Goal: Transaction & Acquisition: Purchase product/service

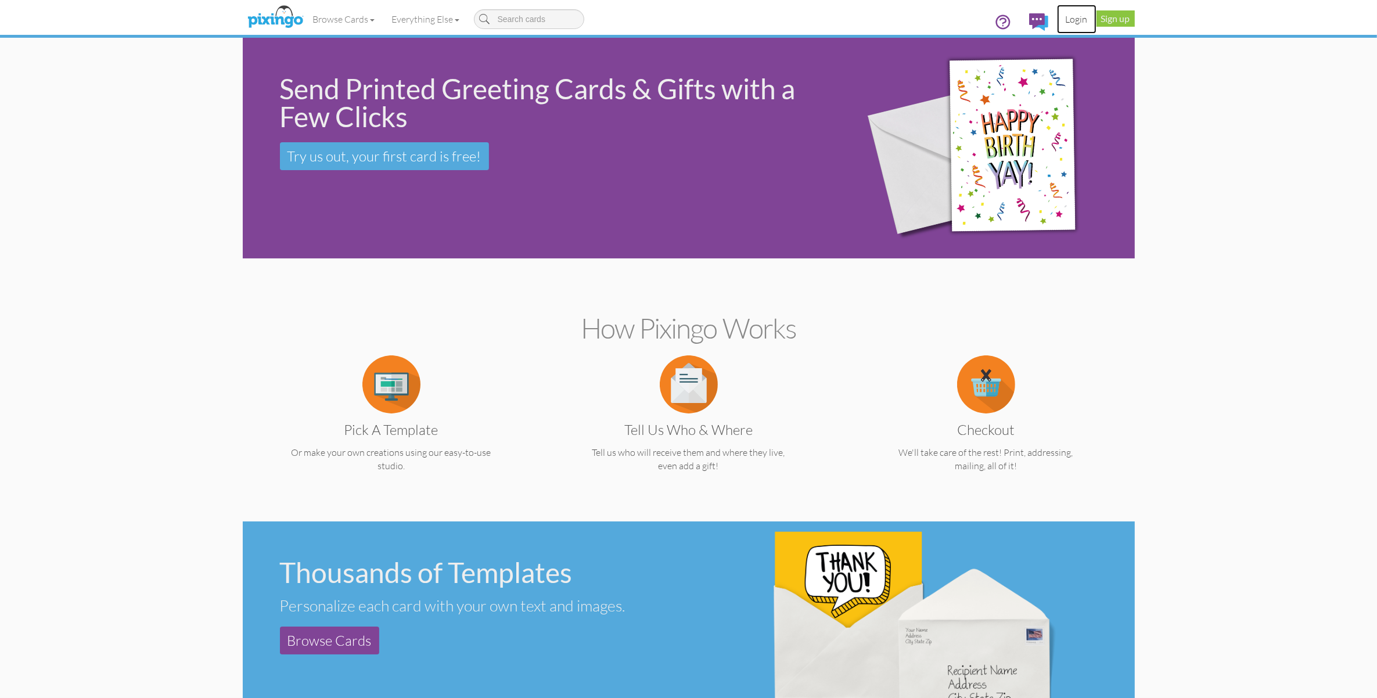
click at [1072, 21] on link "Login" at bounding box center [1076, 19] width 39 height 29
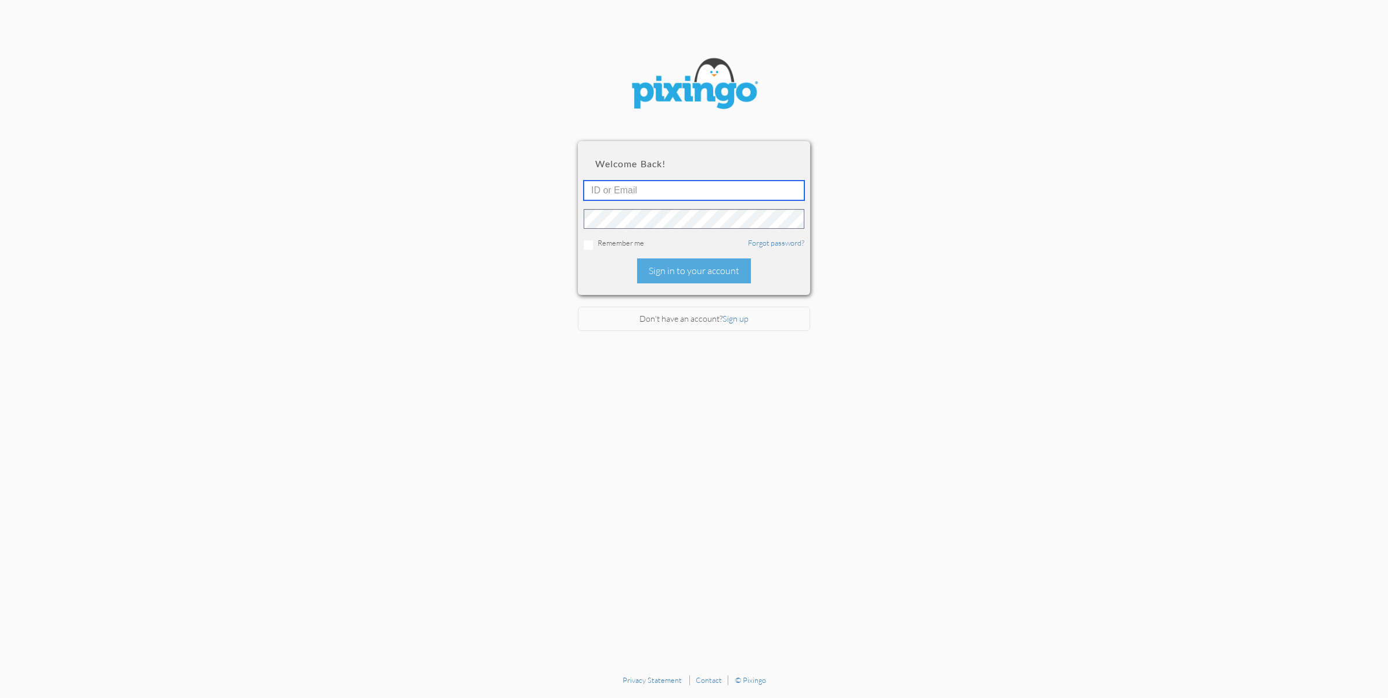
type input "2109"
click at [714, 268] on div "Sign in to your account" at bounding box center [694, 270] width 114 height 25
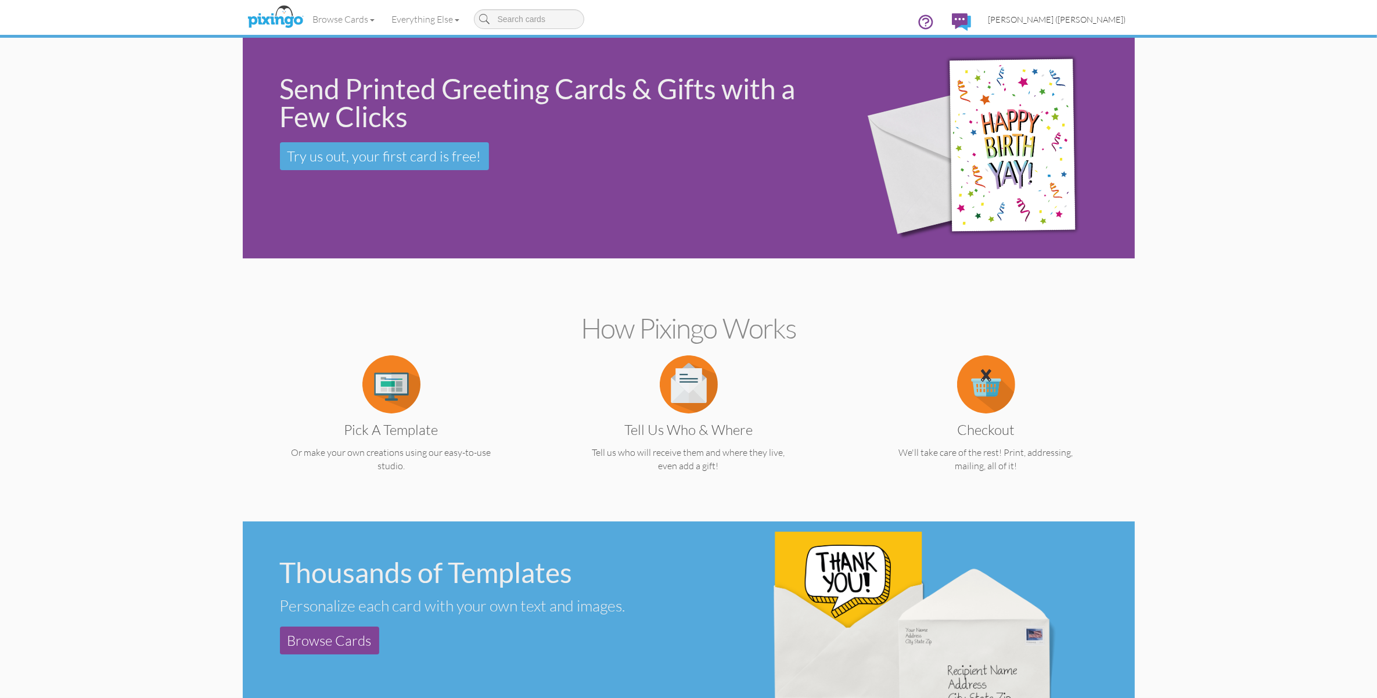
click at [1078, 19] on span "[PERSON_NAME] ([PERSON_NAME])" at bounding box center [1057, 20] width 138 height 10
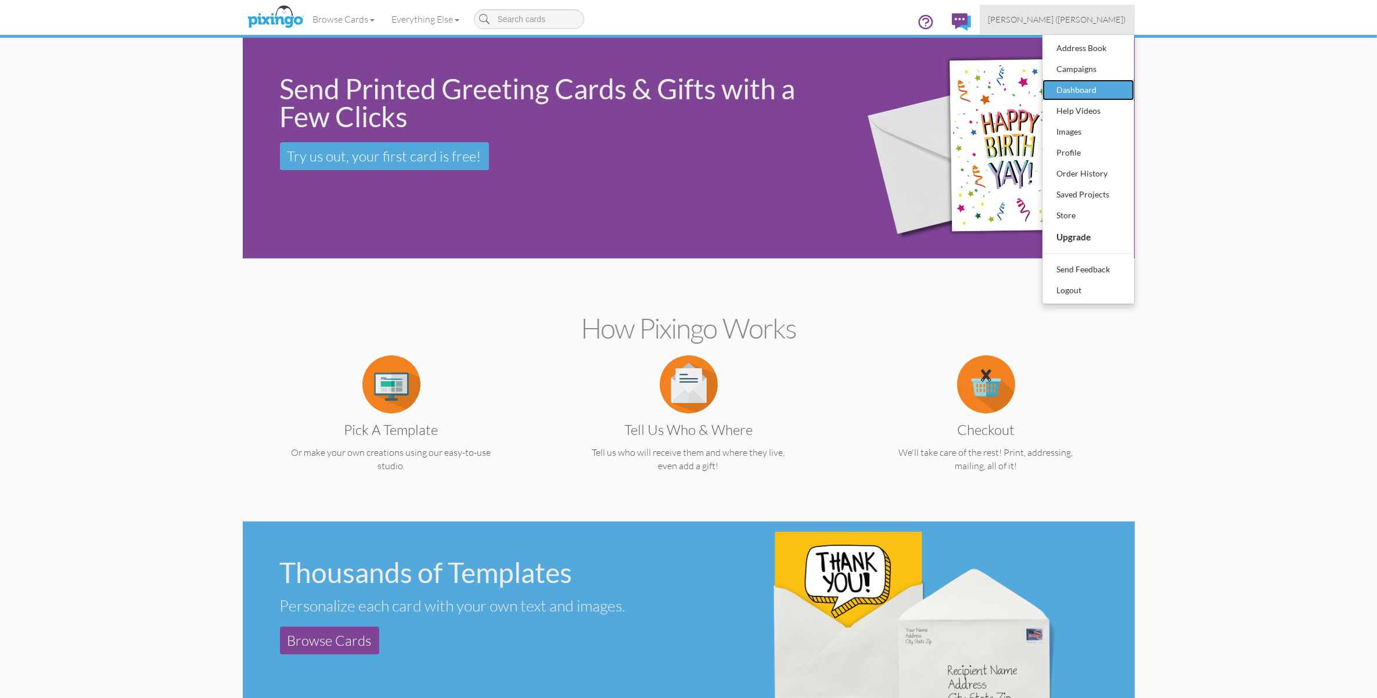
click at [1075, 91] on div "Dashboard" at bounding box center [1088, 89] width 69 height 17
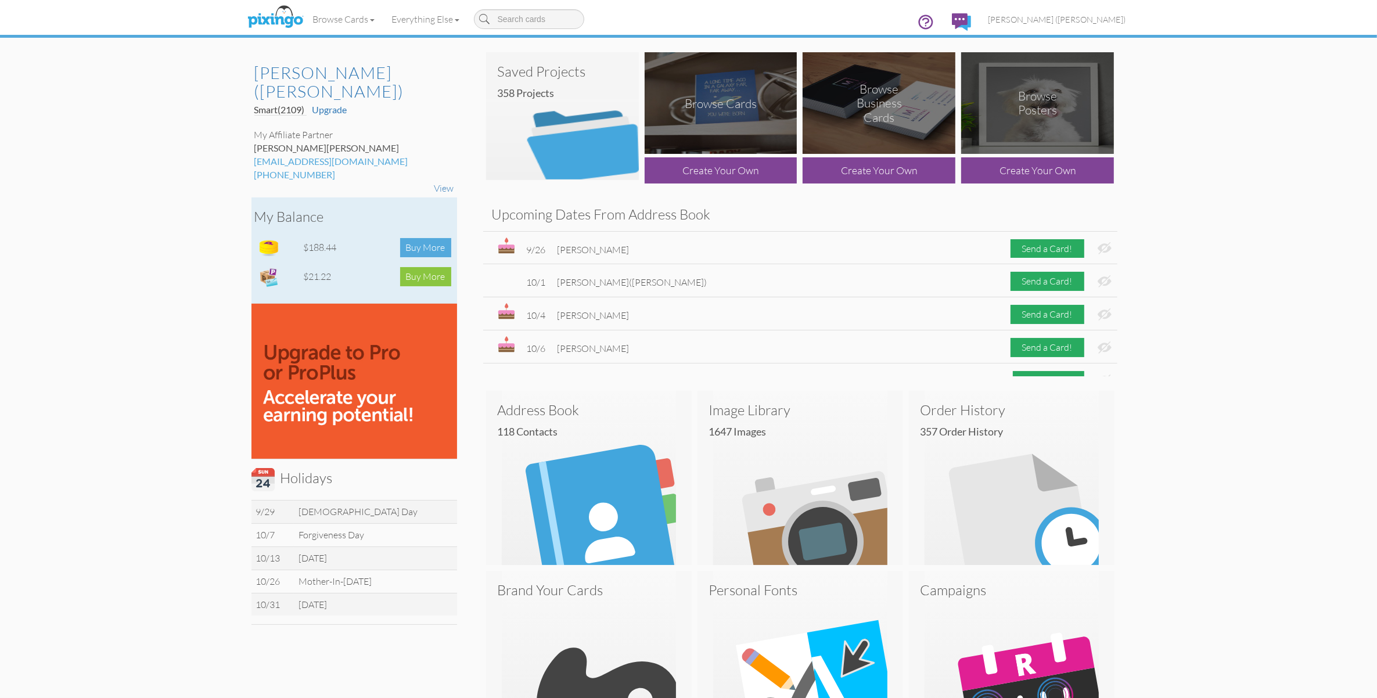
click at [422, 238] on div "Buy More" at bounding box center [425, 247] width 51 height 19
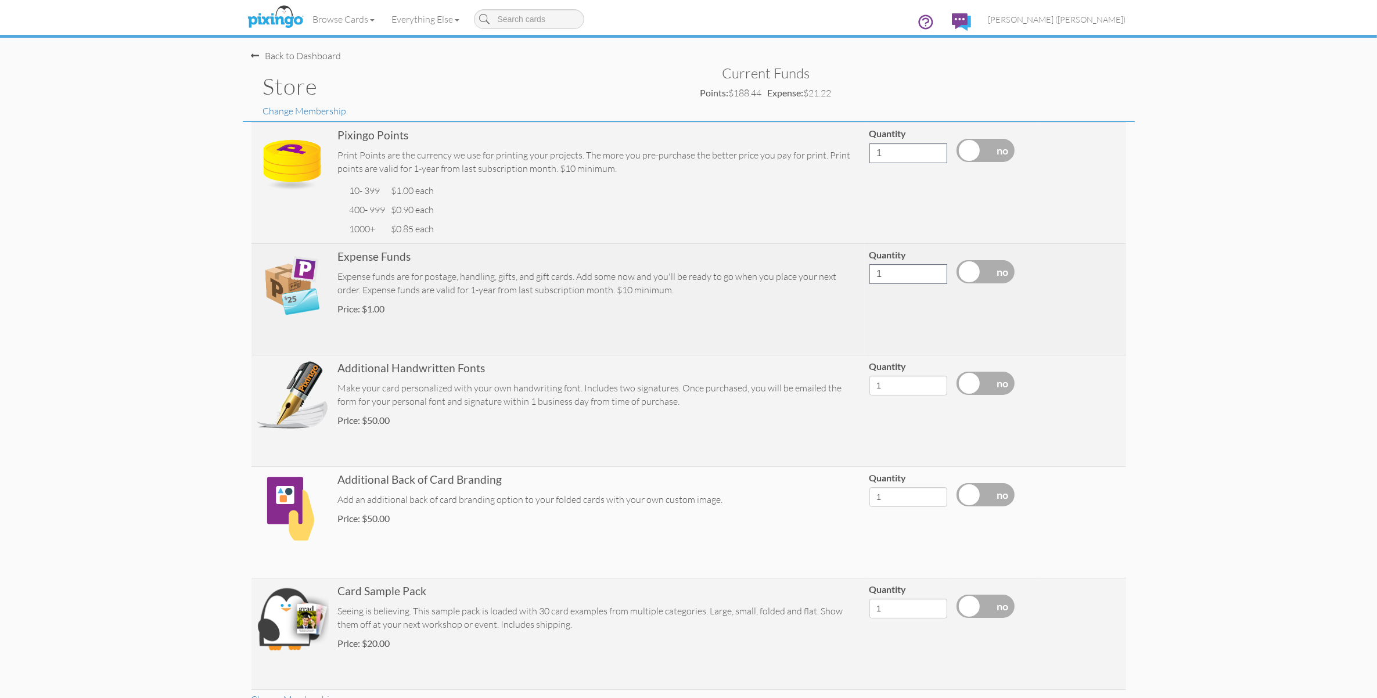
click at [963, 271] on label at bounding box center [985, 271] width 58 height 23
click at [0, 0] on input "checkbox" at bounding box center [0, 0] width 0 height 0
click at [934, 271] on input "223" at bounding box center [908, 274] width 78 height 20
click at [934, 271] on input "224" at bounding box center [908, 274] width 78 height 20
click at [934, 271] on input "225" at bounding box center [908, 274] width 78 height 20
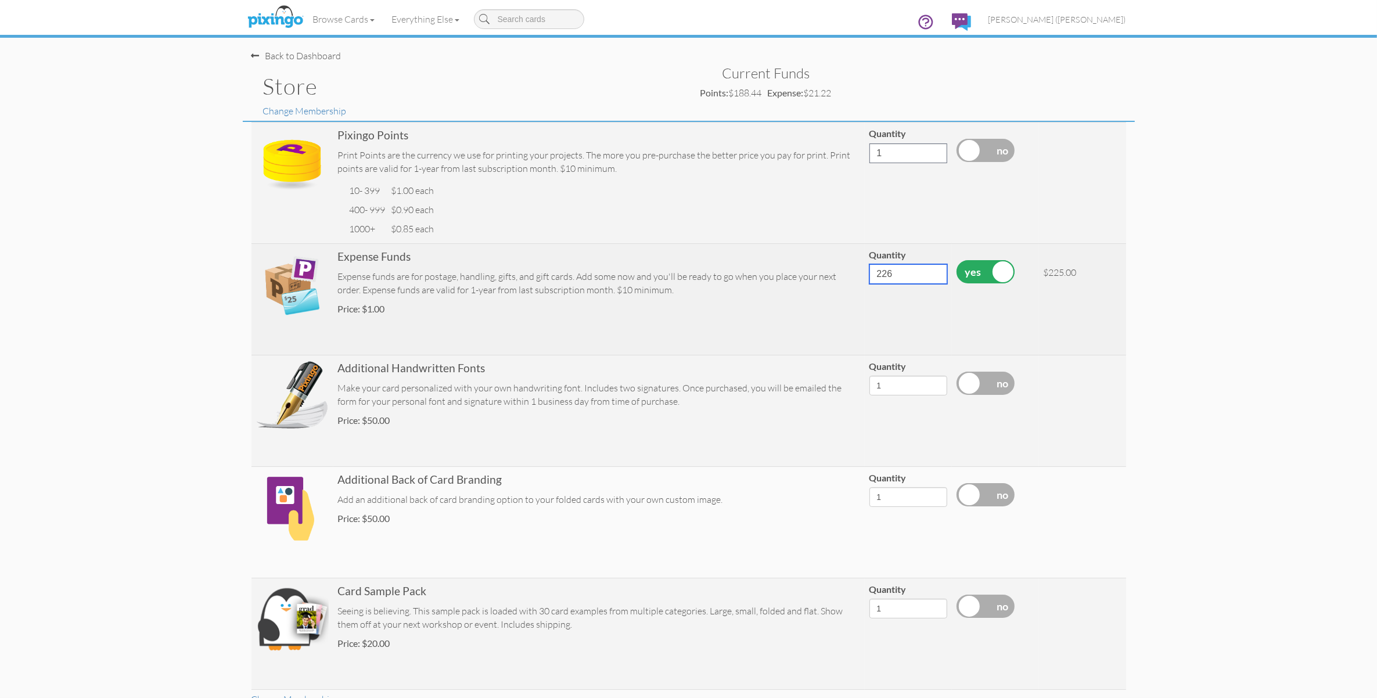
click at [934, 271] on input "226" at bounding box center [908, 274] width 78 height 20
click at [934, 271] on input "227" at bounding box center [908, 274] width 78 height 20
click at [934, 271] on input "228" at bounding box center [908, 274] width 78 height 20
click at [934, 271] on input "229" at bounding box center [908, 274] width 78 height 20
click at [934, 271] on input "230" at bounding box center [908, 274] width 78 height 20
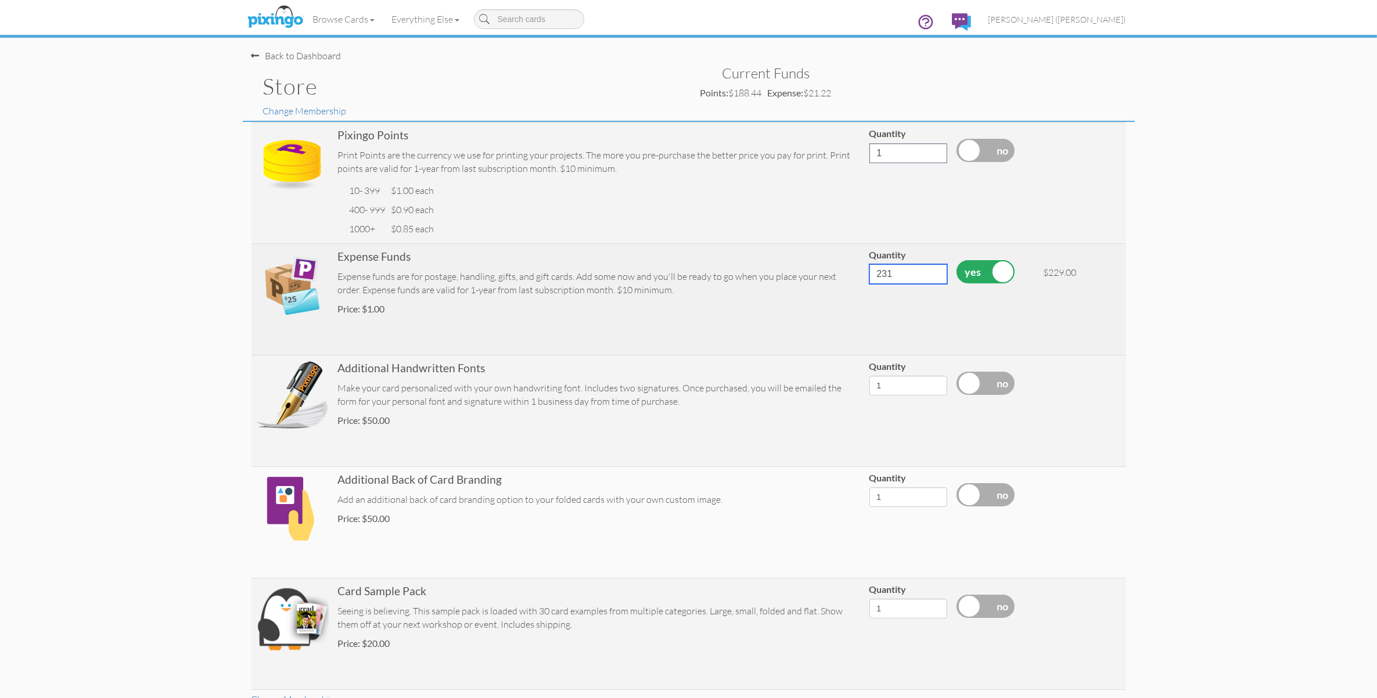
click at [934, 271] on input "231" at bounding box center [908, 274] width 78 height 20
click at [934, 271] on input "232" at bounding box center [908, 274] width 78 height 20
click at [934, 271] on input "233" at bounding box center [908, 274] width 78 height 20
click at [934, 271] on input "234" at bounding box center [908, 274] width 78 height 20
click at [934, 271] on input "235" at bounding box center [908, 274] width 78 height 20
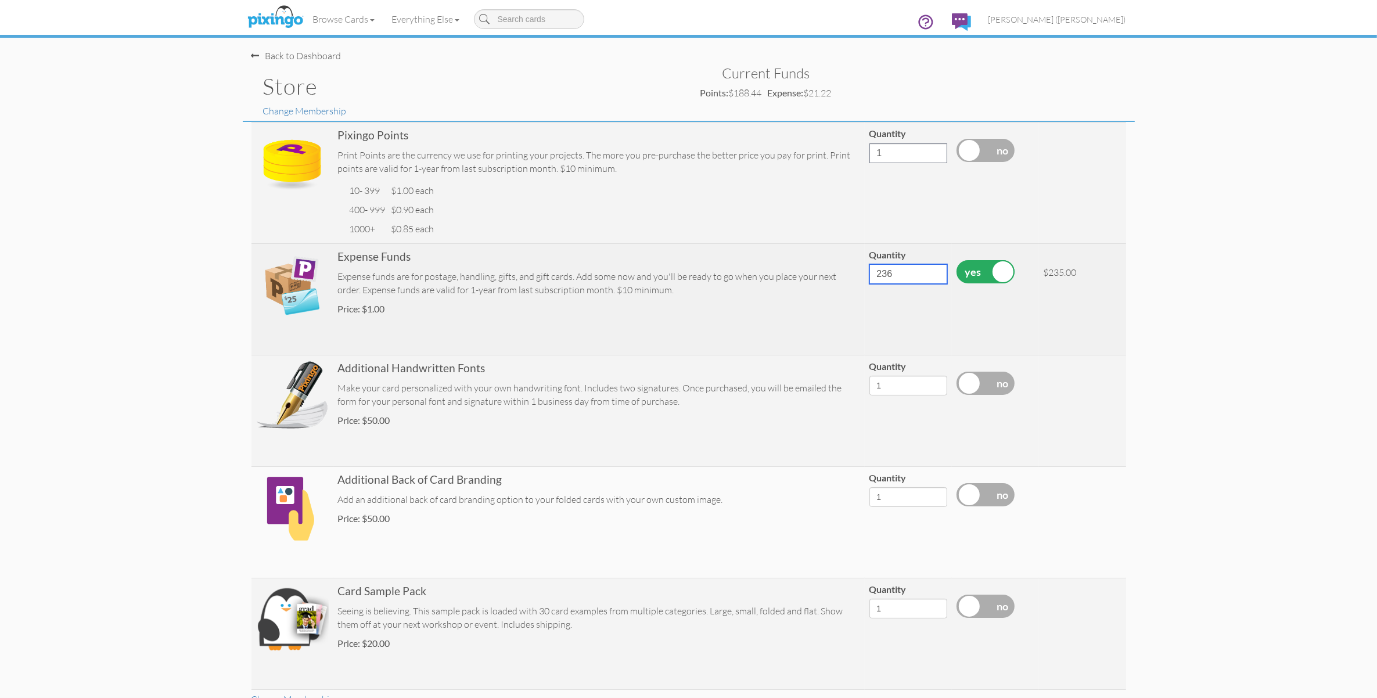
click at [934, 271] on input "236" at bounding box center [908, 274] width 78 height 20
click at [934, 271] on input "240" at bounding box center [908, 274] width 78 height 20
click at [934, 271] on input "241" at bounding box center [908, 274] width 78 height 20
click at [934, 271] on input "246" at bounding box center [908, 274] width 78 height 20
click at [934, 271] on input "247" at bounding box center [908, 274] width 78 height 20
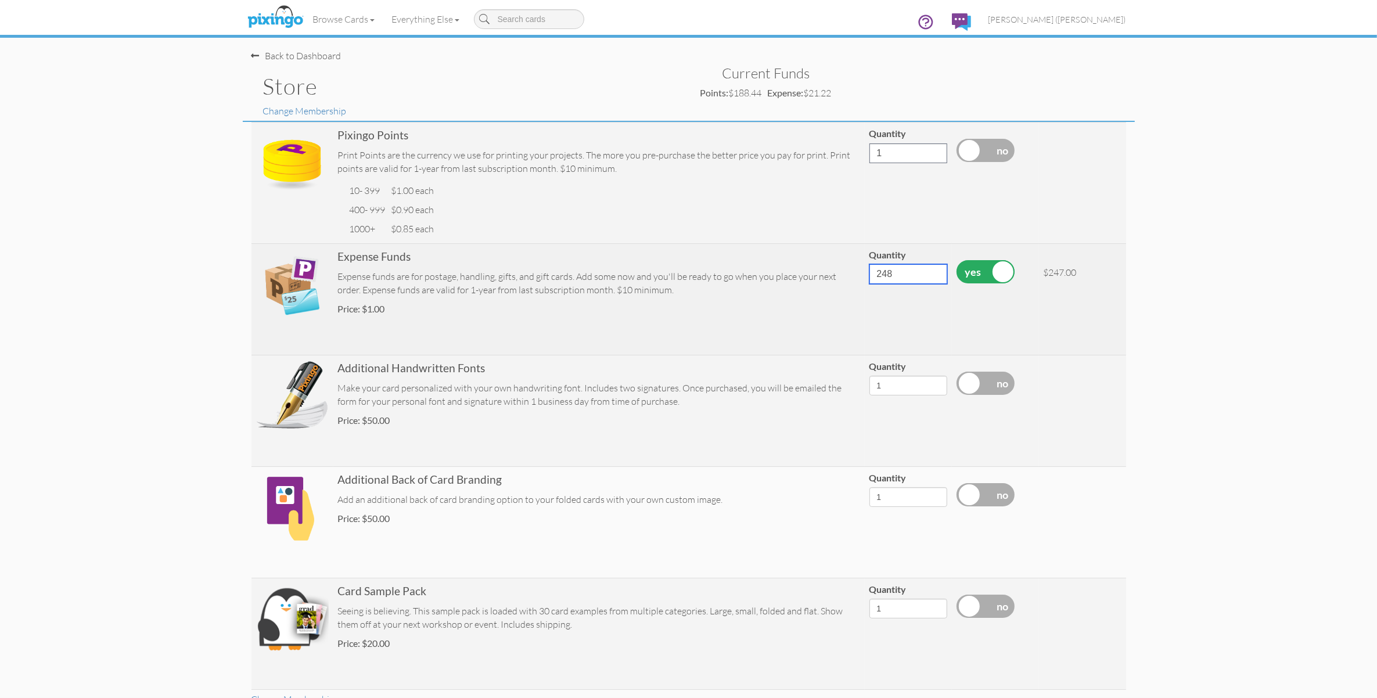
click at [934, 271] on input "248" at bounding box center [908, 274] width 78 height 20
click at [934, 271] on input "249" at bounding box center [908, 274] width 78 height 20
click at [934, 271] on input "250" at bounding box center [908, 274] width 78 height 20
click at [934, 271] on input "251" at bounding box center [908, 274] width 78 height 20
click at [934, 271] on input "252" at bounding box center [908, 274] width 78 height 20
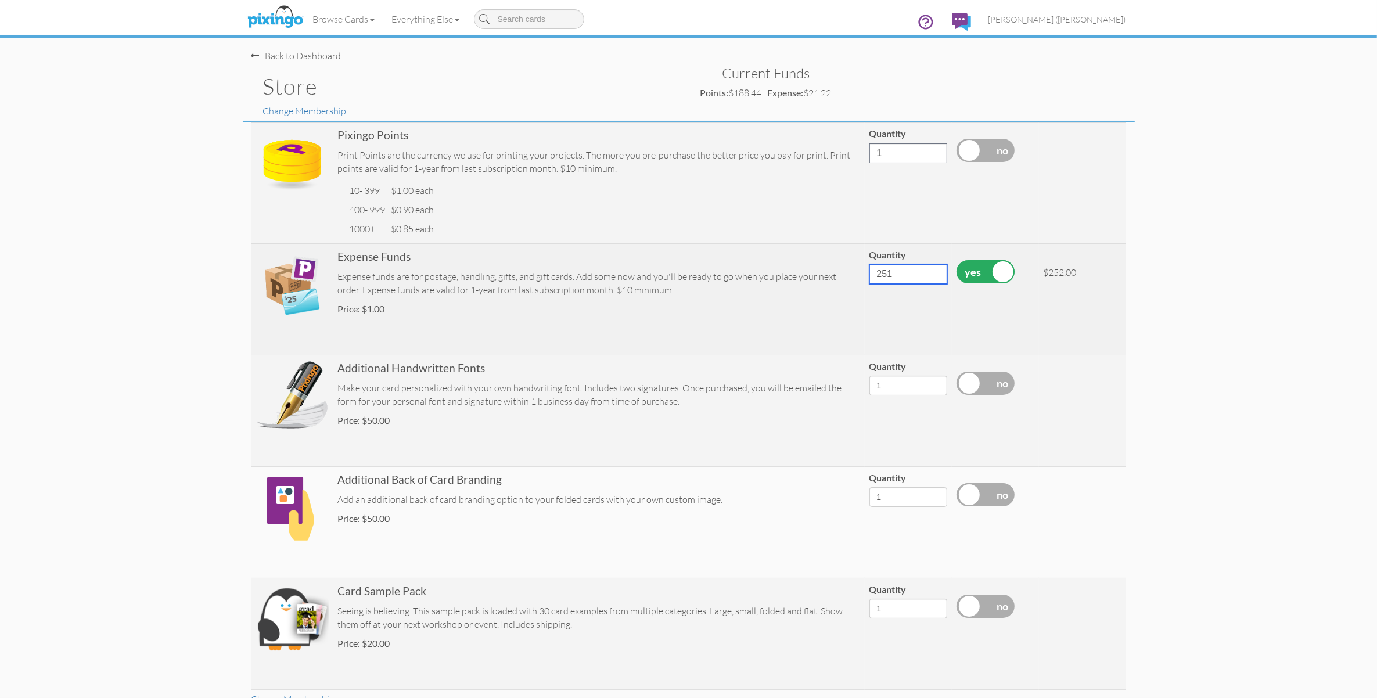
click at [934, 277] on input "251" at bounding box center [908, 274] width 78 height 20
type input "250"
click at [934, 277] on input "250" at bounding box center [908, 274] width 78 height 20
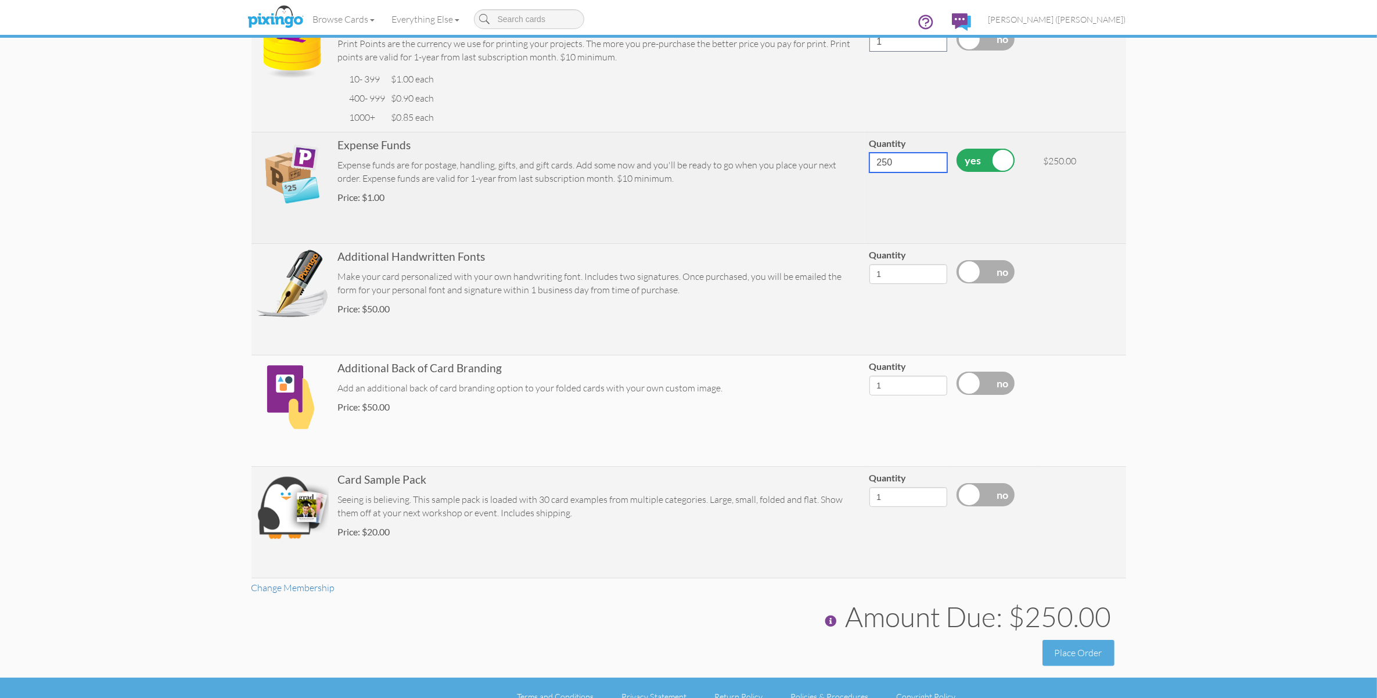
scroll to position [129, 0]
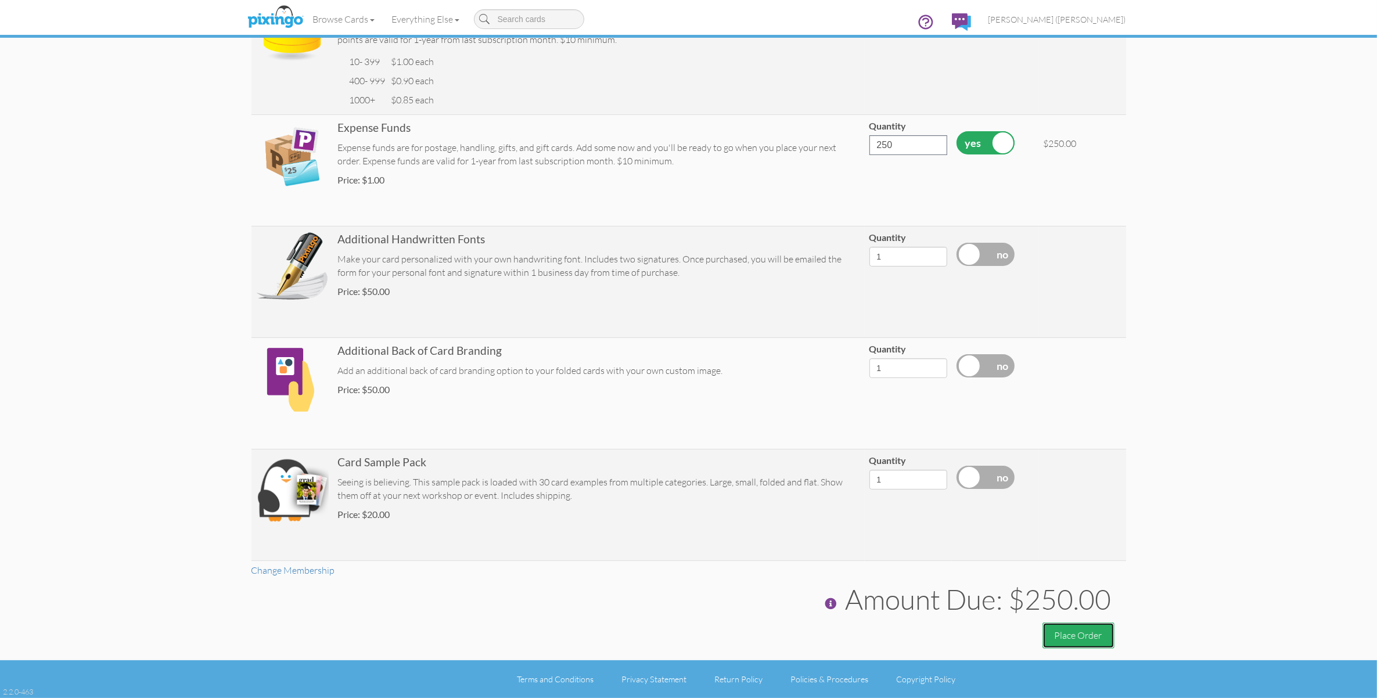
click at [1081, 632] on button "Place Order" at bounding box center [1078, 636] width 72 height 26
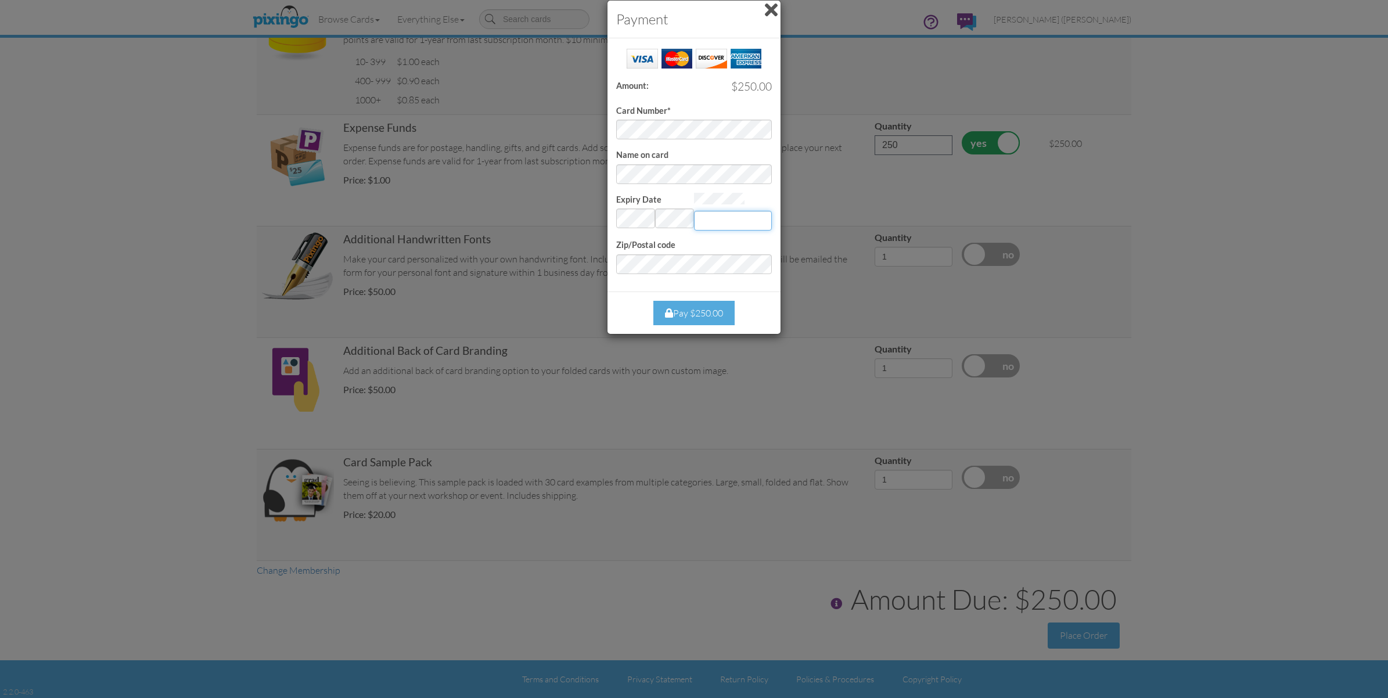
type input "106"
click at [703, 312] on div "Pay $250.00" at bounding box center [693, 313] width 81 height 25
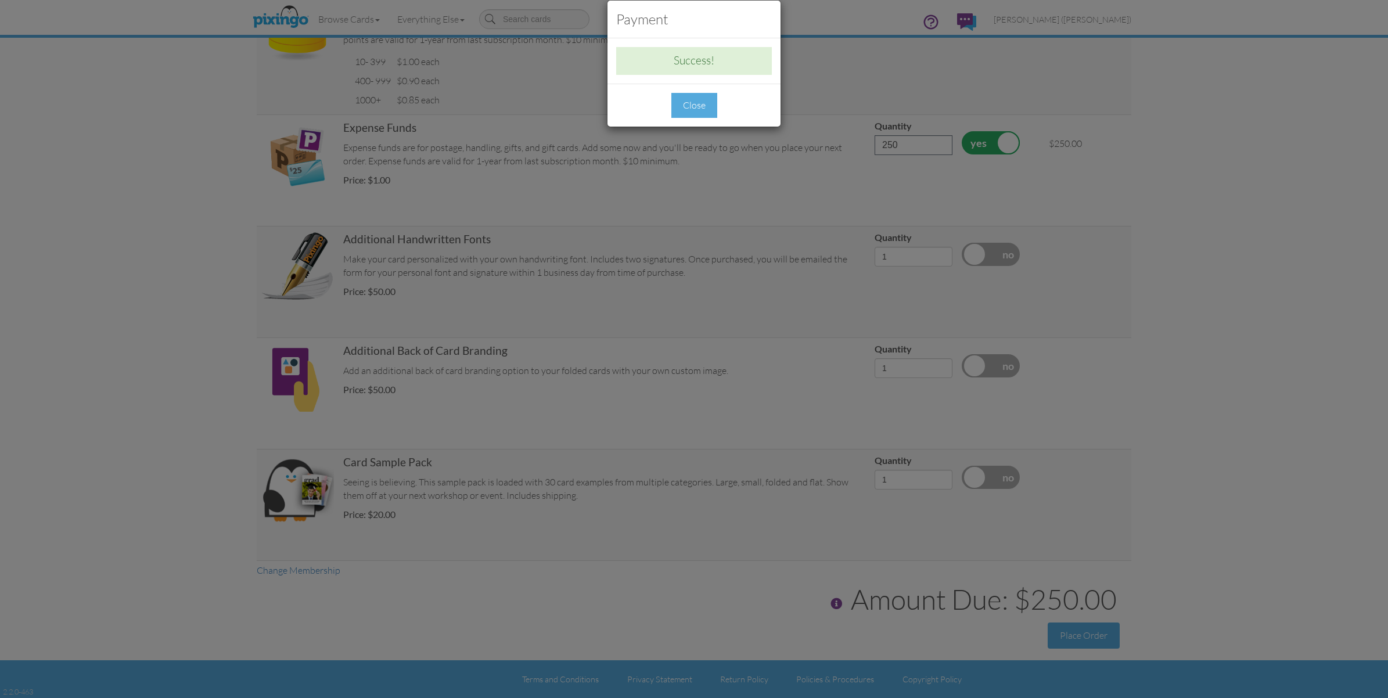
click at [689, 97] on div "Close" at bounding box center [694, 105] width 46 height 25
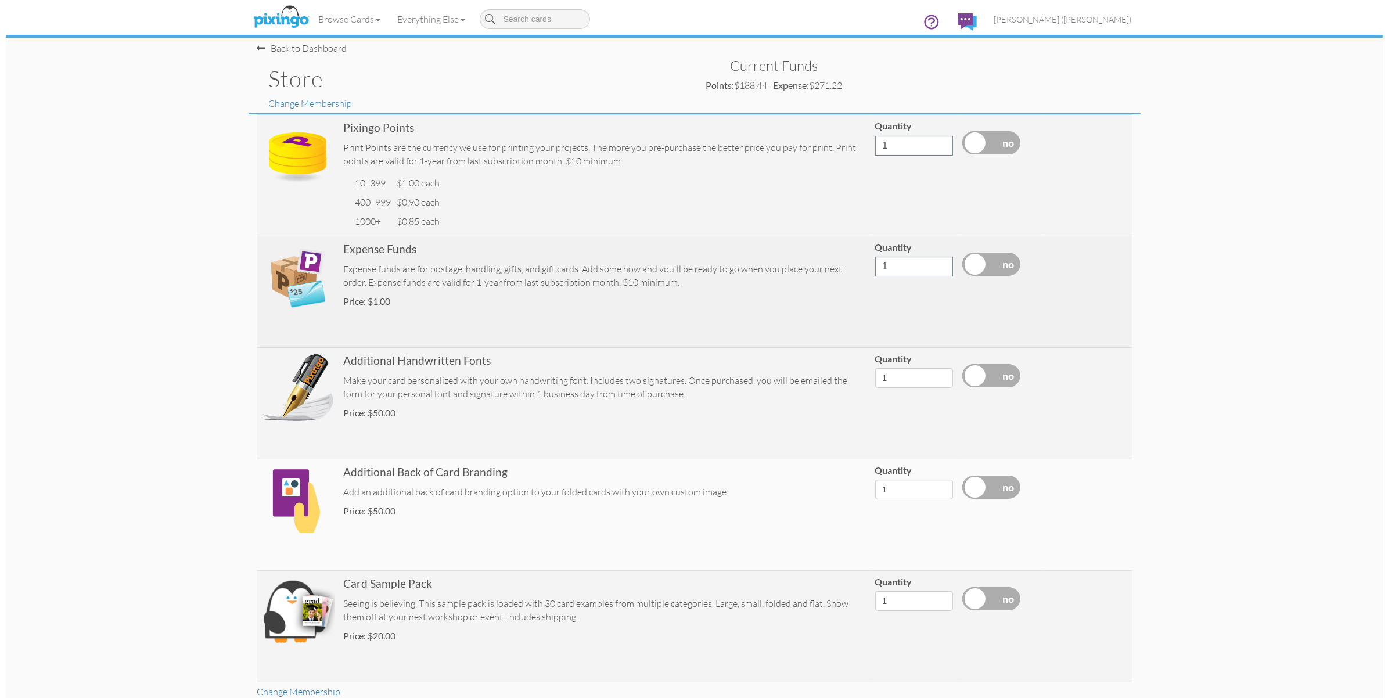
scroll to position [0, 0]
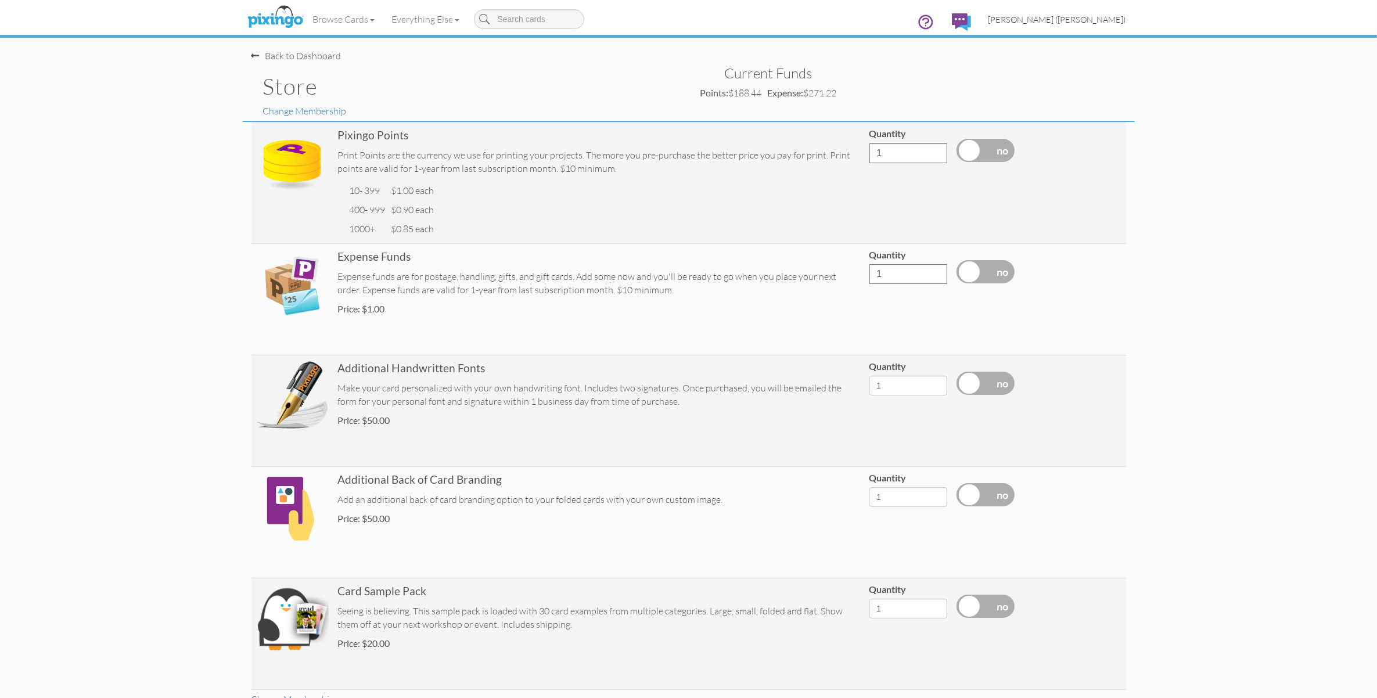
click at [1095, 22] on span "[PERSON_NAME] ([PERSON_NAME])" at bounding box center [1057, 20] width 138 height 10
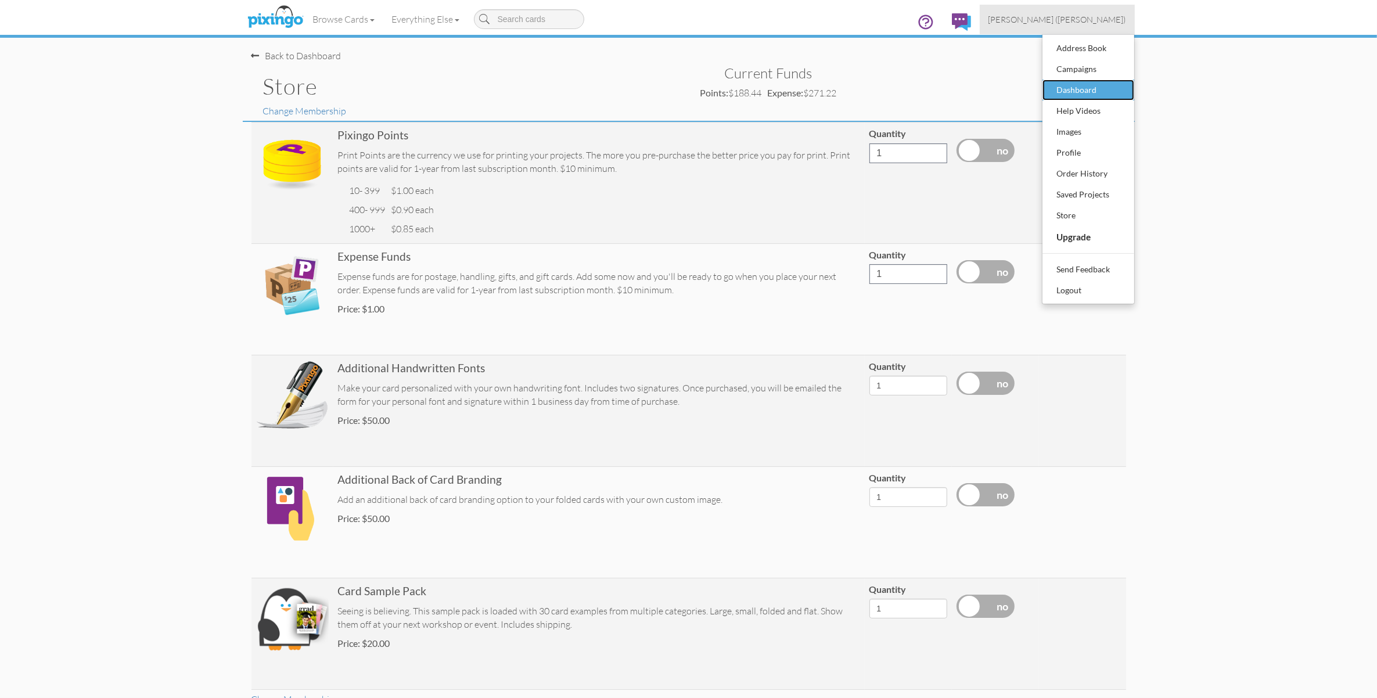
click at [1070, 93] on div "Dashboard" at bounding box center [1088, 89] width 69 height 17
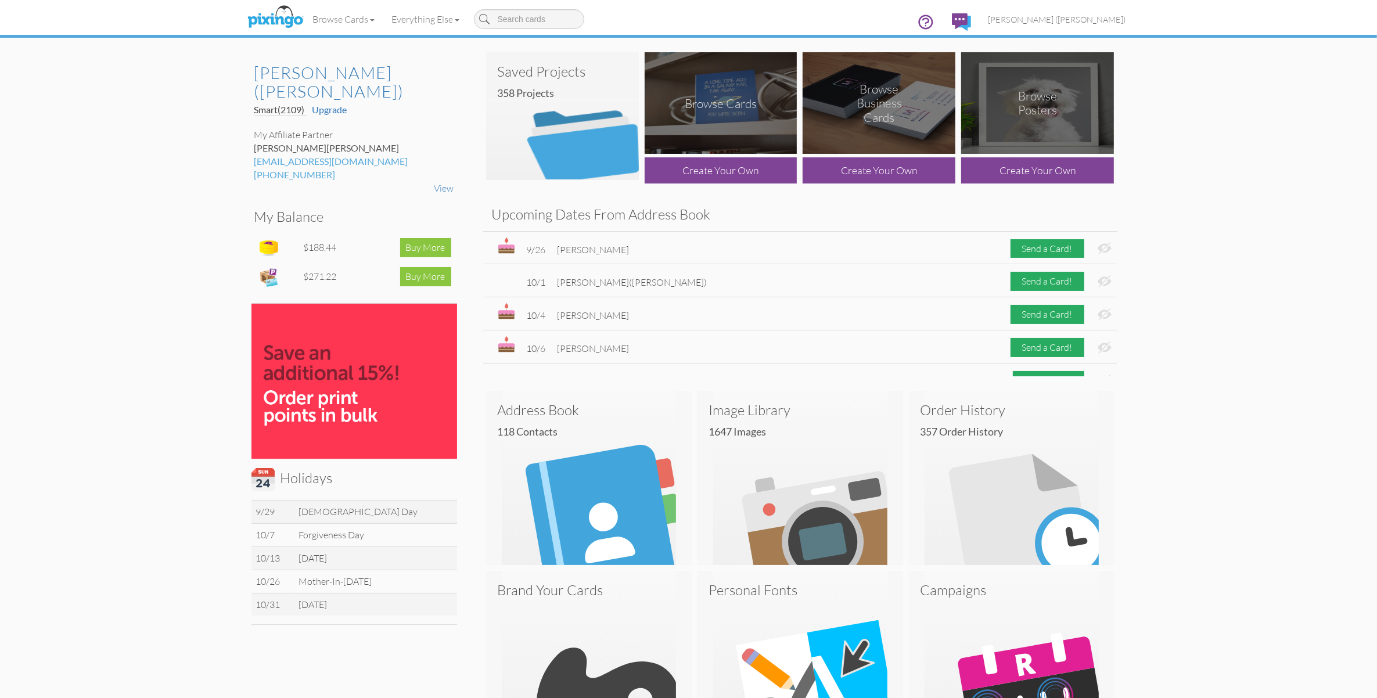
click at [721, 125] on img at bounding box center [721, 103] width 153 height 102
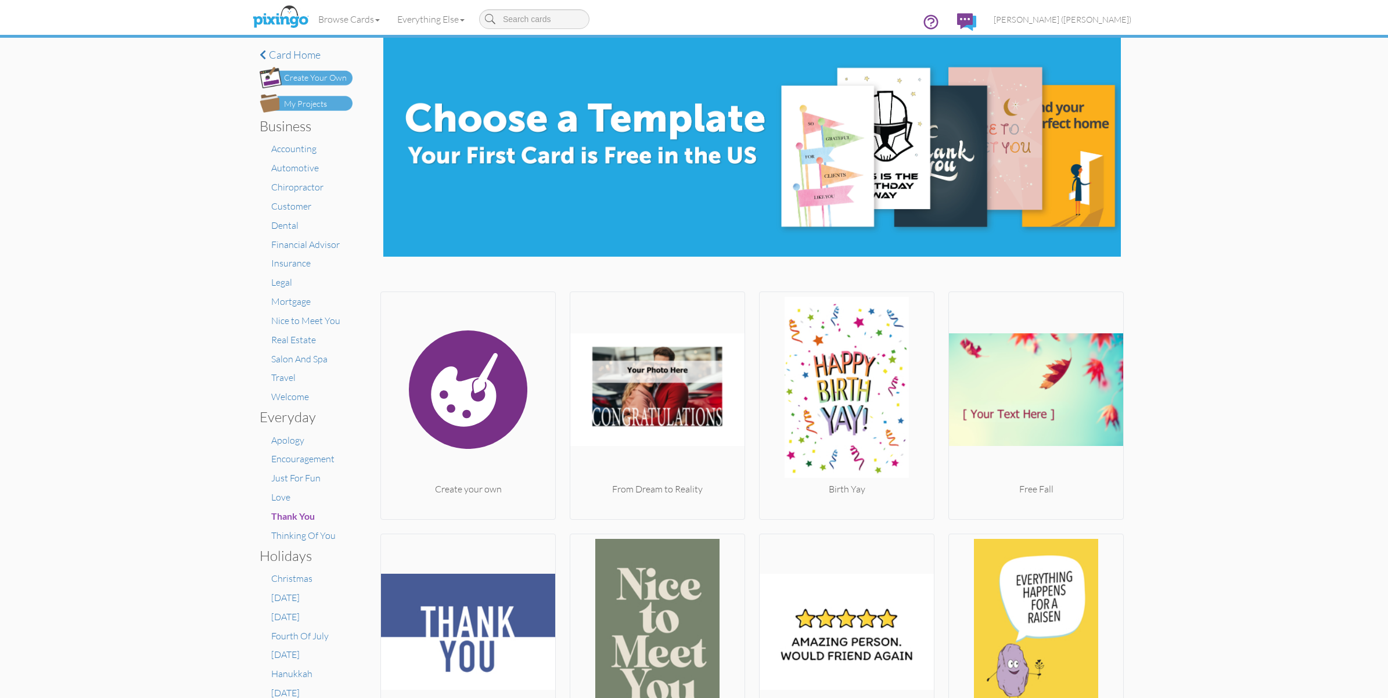
click at [285, 102] on div "My Projects" at bounding box center [305, 104] width 43 height 12
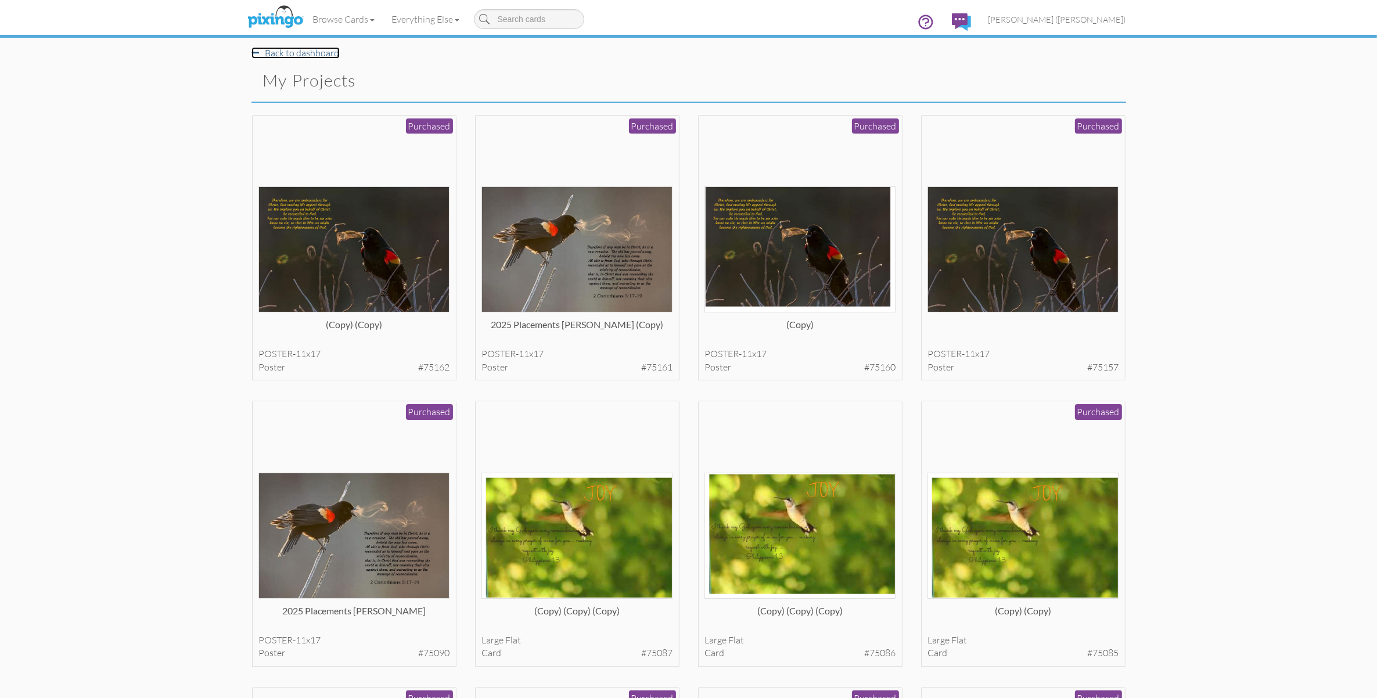
click at [310, 58] on link "Back to dashboard" at bounding box center [295, 53] width 88 height 12
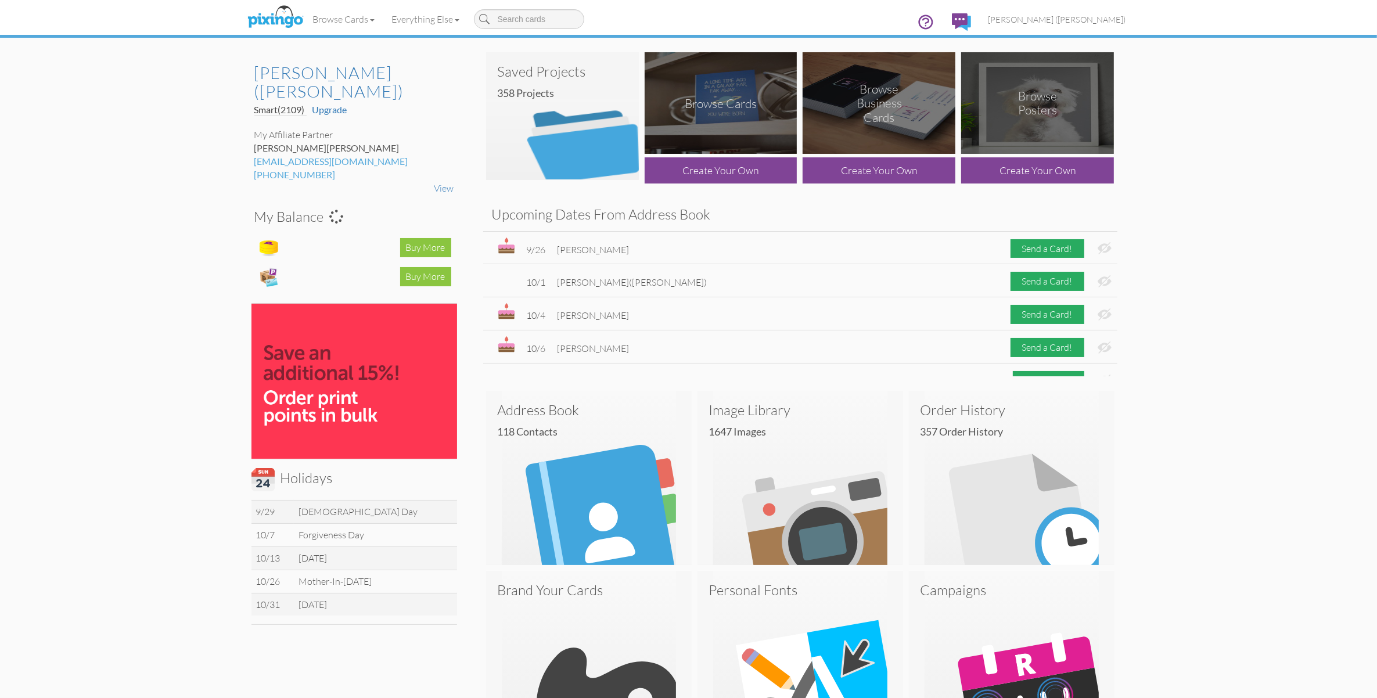
click at [721, 99] on div "Browse Cards" at bounding box center [721, 103] width 72 height 15
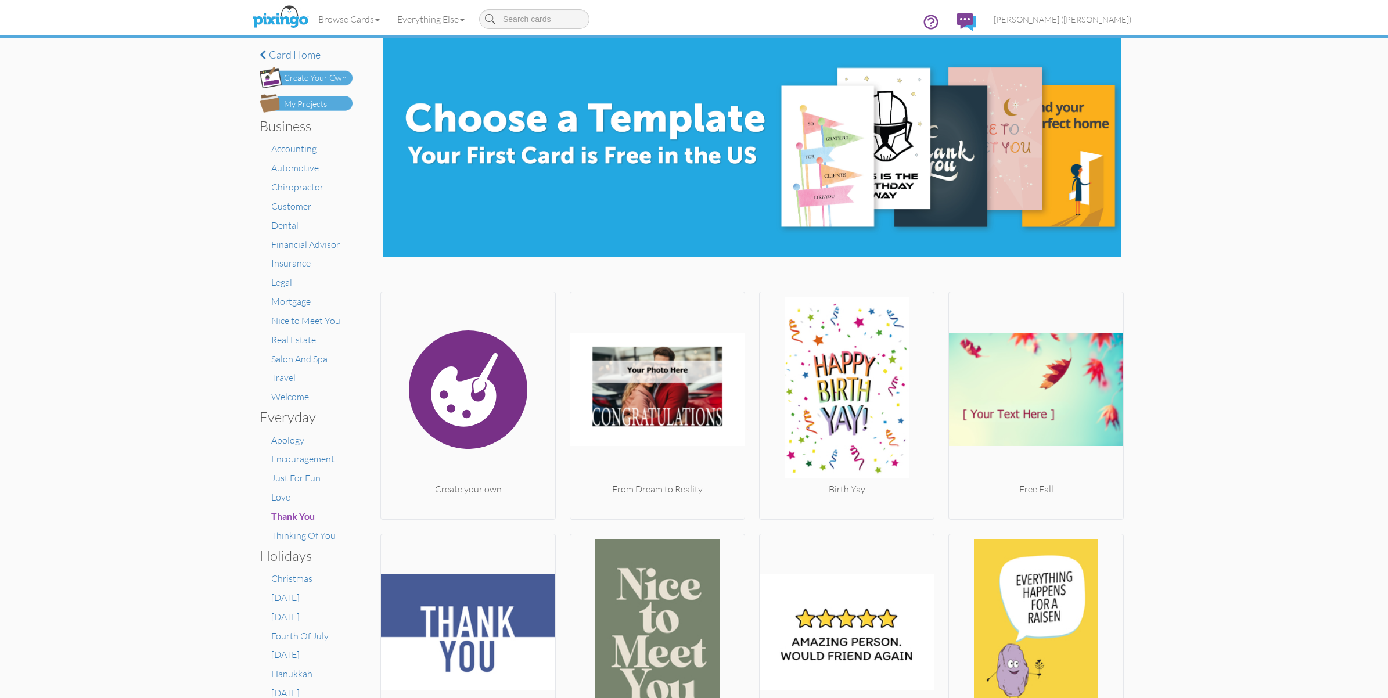
click at [319, 74] on div "Create Your Own" at bounding box center [315, 78] width 63 height 12
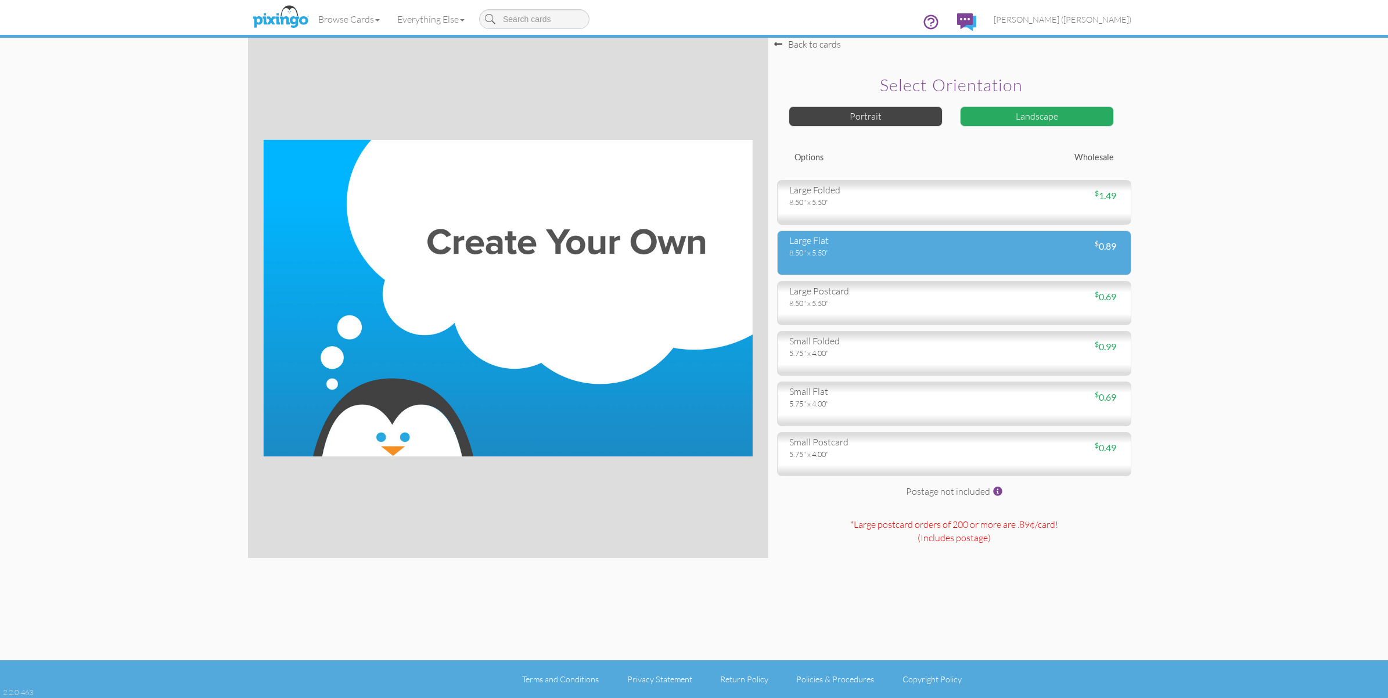
click at [903, 239] on div "large flat" at bounding box center [867, 240] width 156 height 13
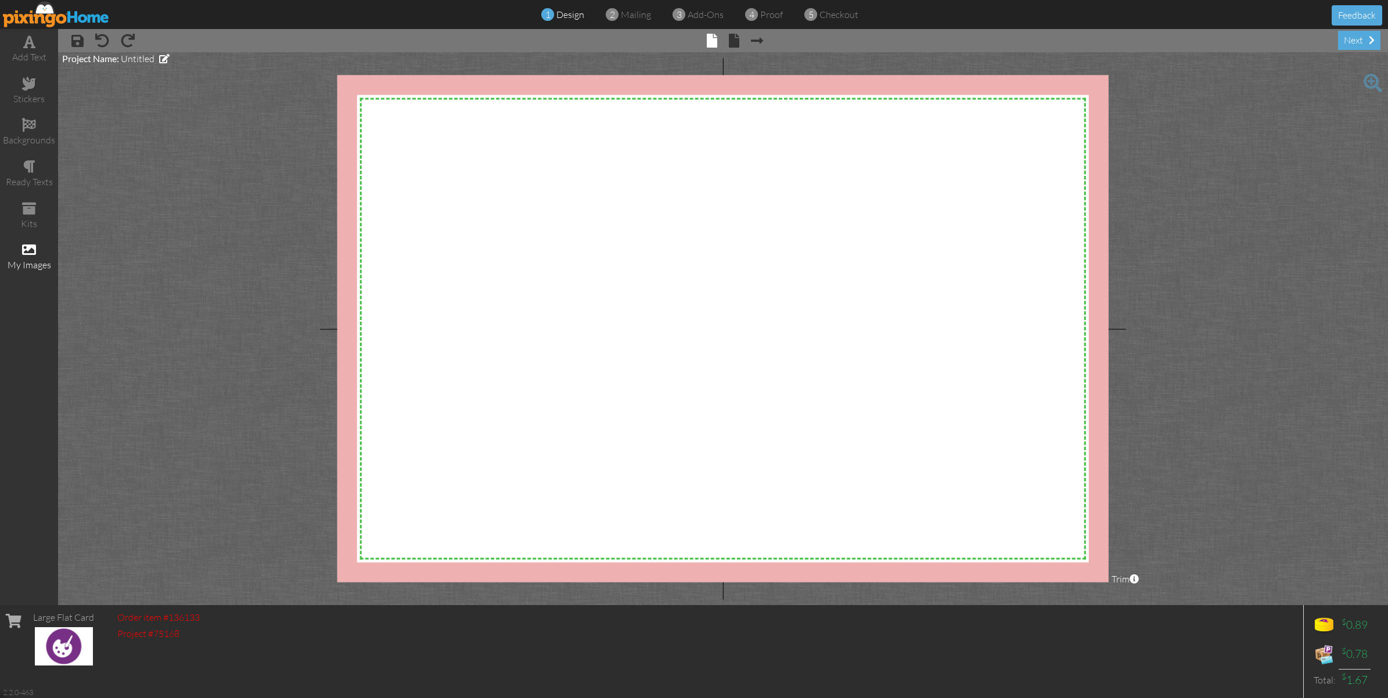
click at [31, 247] on span at bounding box center [29, 250] width 14 height 14
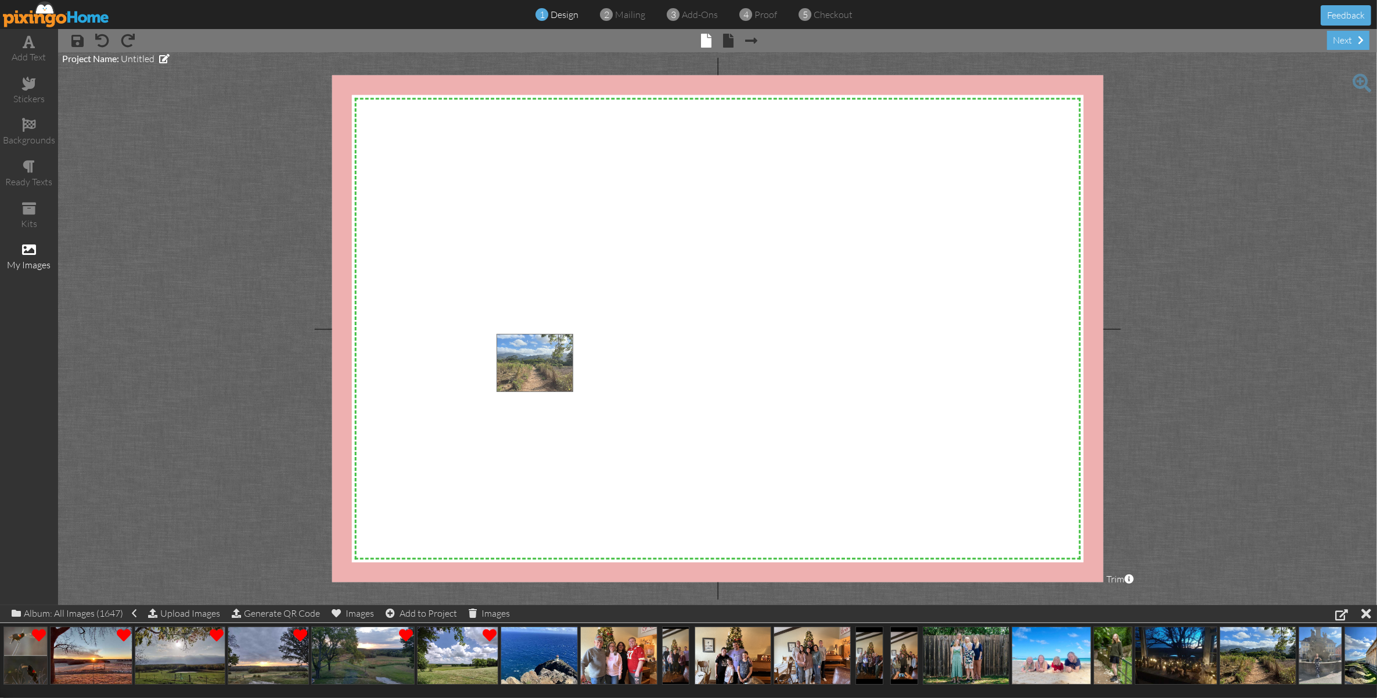
drag, startPoint x: 1255, startPoint y: 657, endPoint x: 534, endPoint y: 364, distance: 778.4
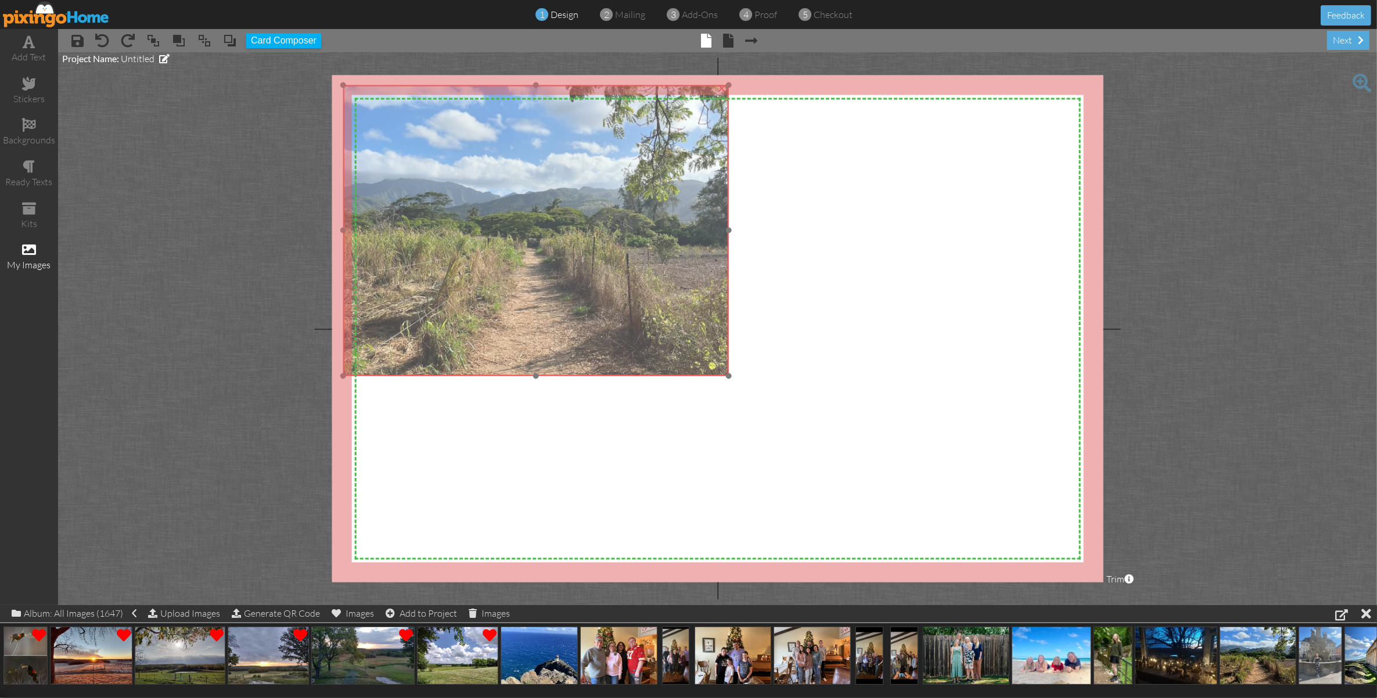
drag, startPoint x: 625, startPoint y: 337, endPoint x: 472, endPoint y: 88, distance: 292.5
click at [472, 88] on img at bounding box center [536, 229] width 386 height 291
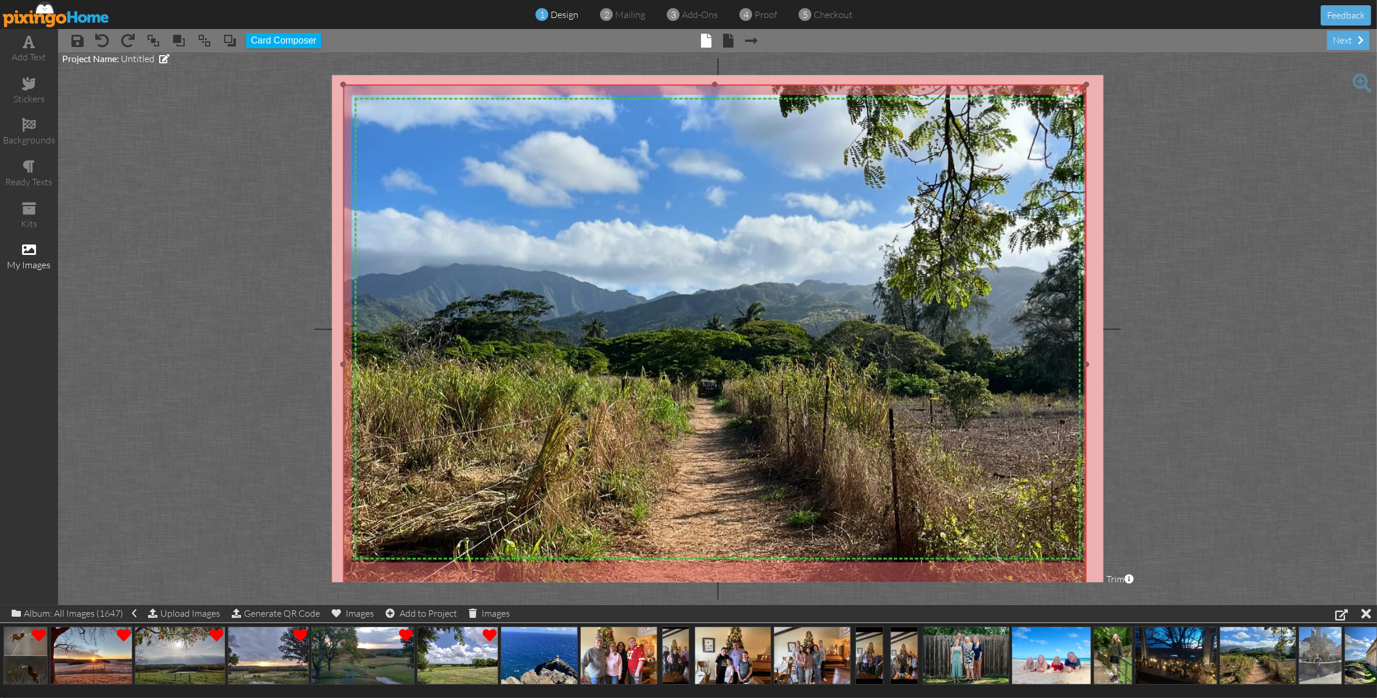
drag, startPoint x: 728, startPoint y: 373, endPoint x: 1387, endPoint y: 642, distance: 711.8
click at [1377, 642] on html "1 design 2 mailing 3 add-ons 4 proof 5 checkout Feedback add text stickers back…" at bounding box center [688, 349] width 1377 height 698
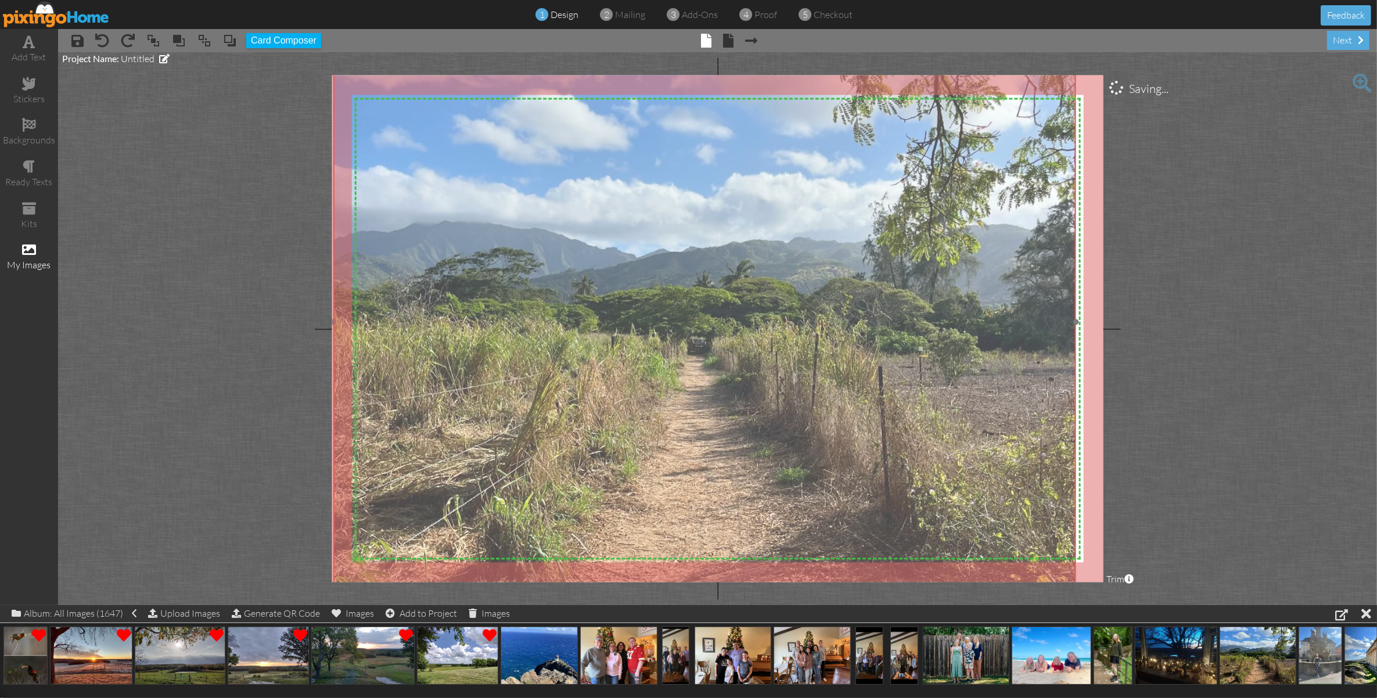
drag, startPoint x: 835, startPoint y: 517, endPoint x: 825, endPoint y: 475, distance: 43.5
click at [825, 475] on img at bounding box center [704, 322] width 742 height 560
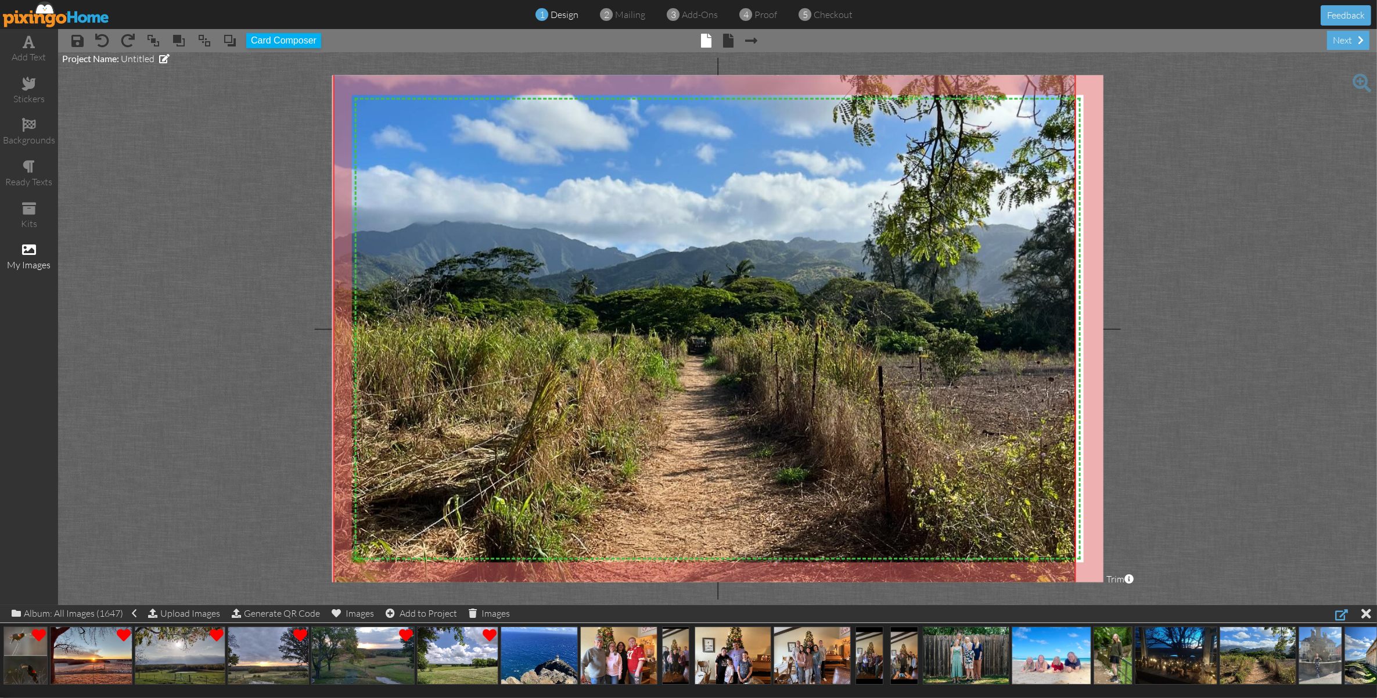
click at [1340, 611] on div at bounding box center [1341, 614] width 13 height 14
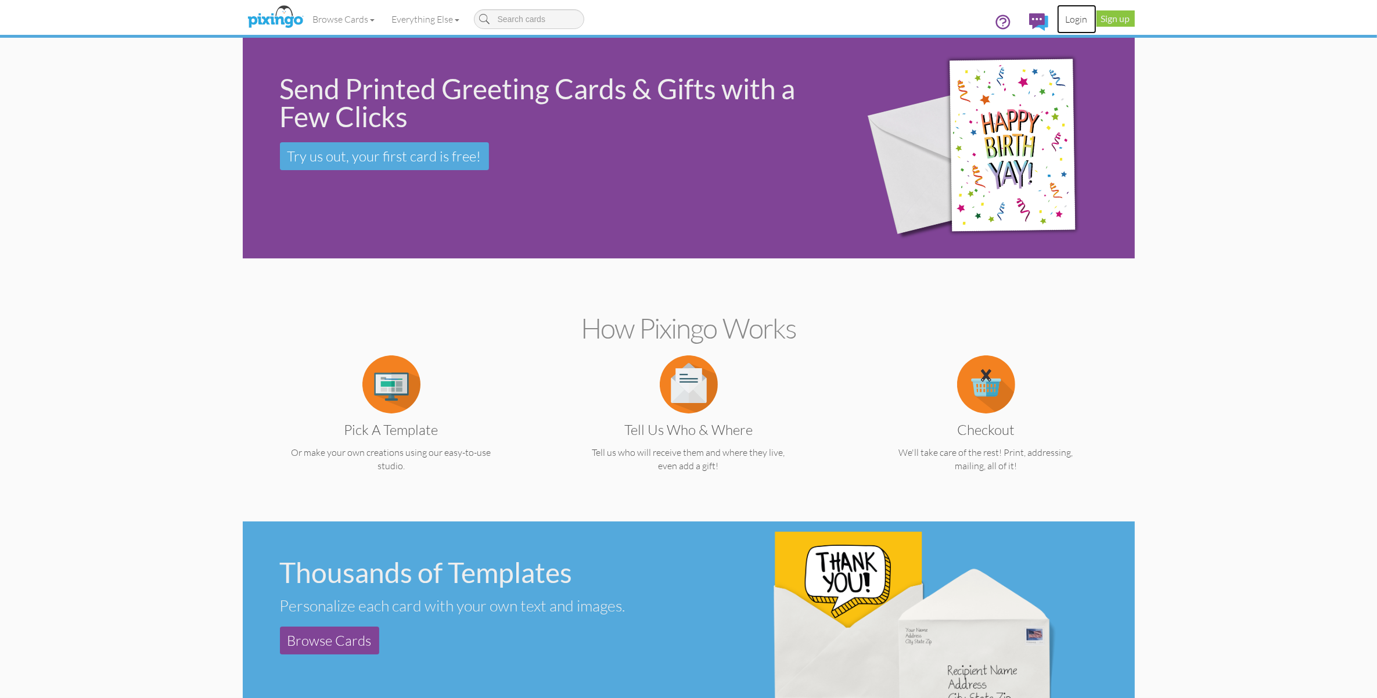
click at [1082, 22] on link "Login" at bounding box center [1076, 19] width 39 height 29
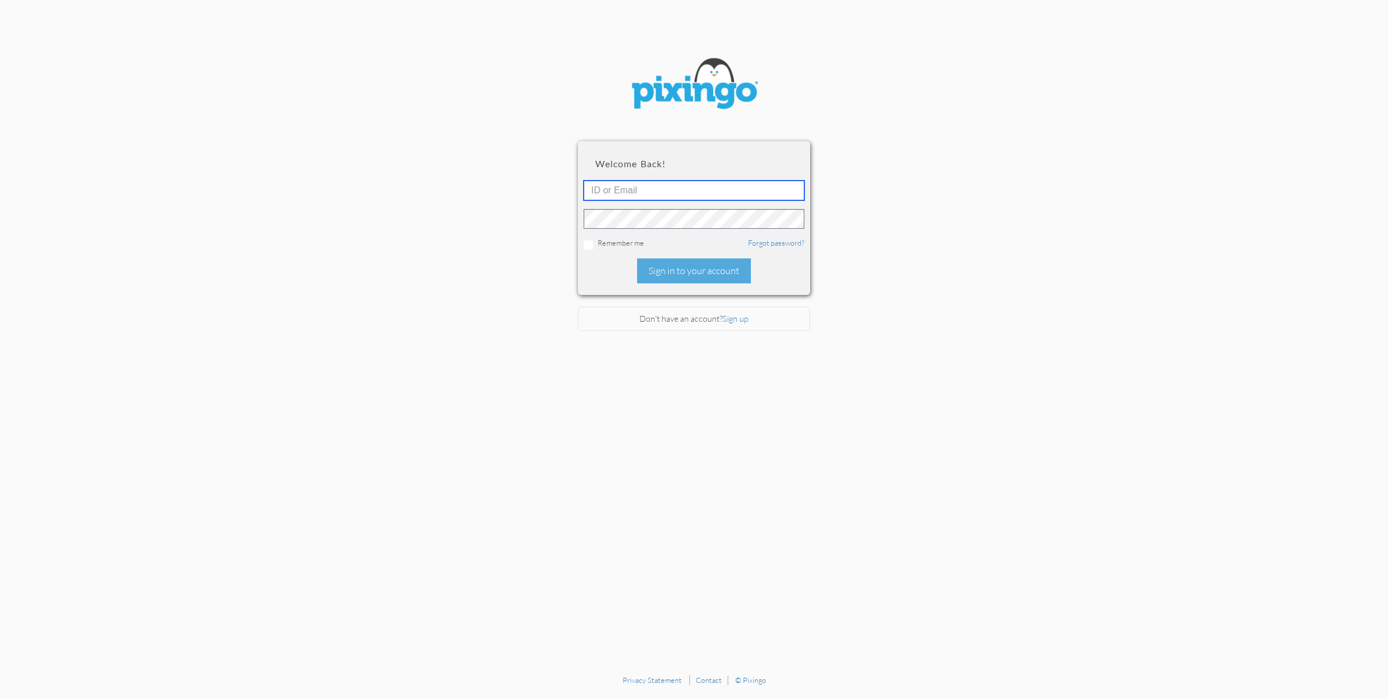
type input "2109"
click at [660, 267] on div "Sign in to your account" at bounding box center [694, 270] width 114 height 25
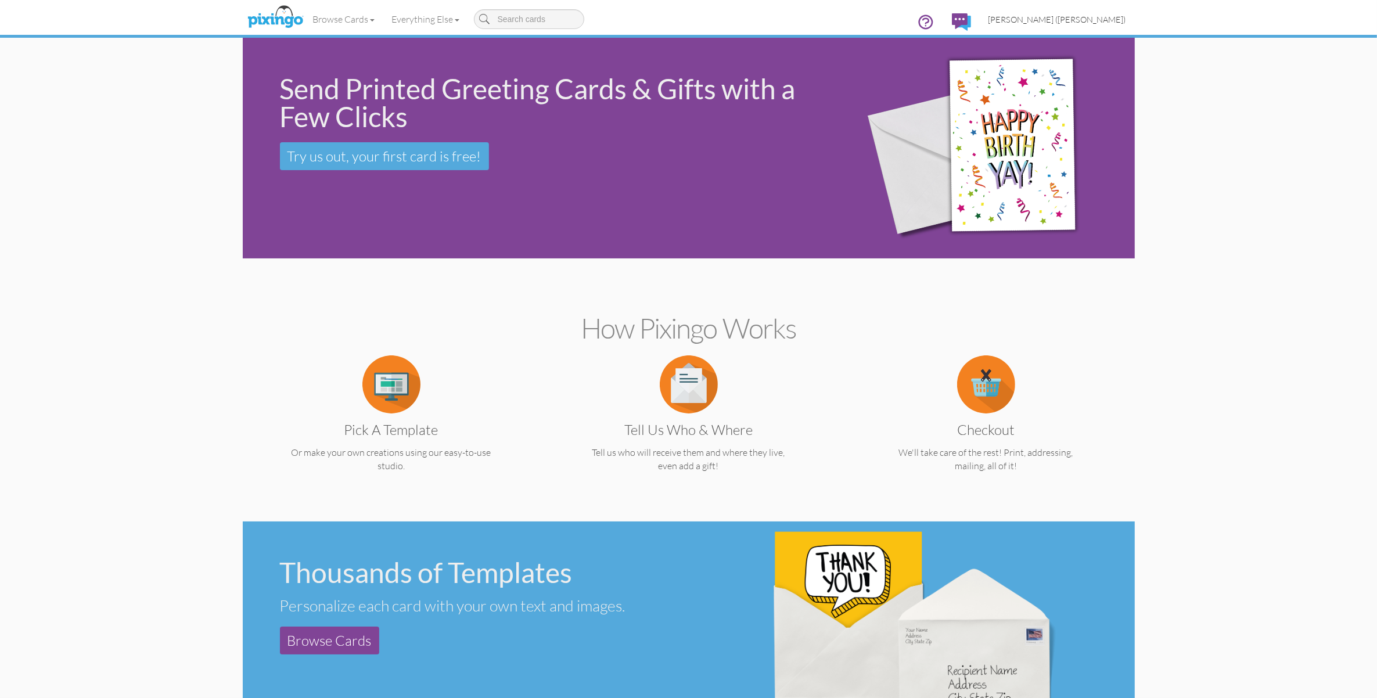
click at [1084, 17] on span "[PERSON_NAME] ([PERSON_NAME])" at bounding box center [1057, 20] width 138 height 10
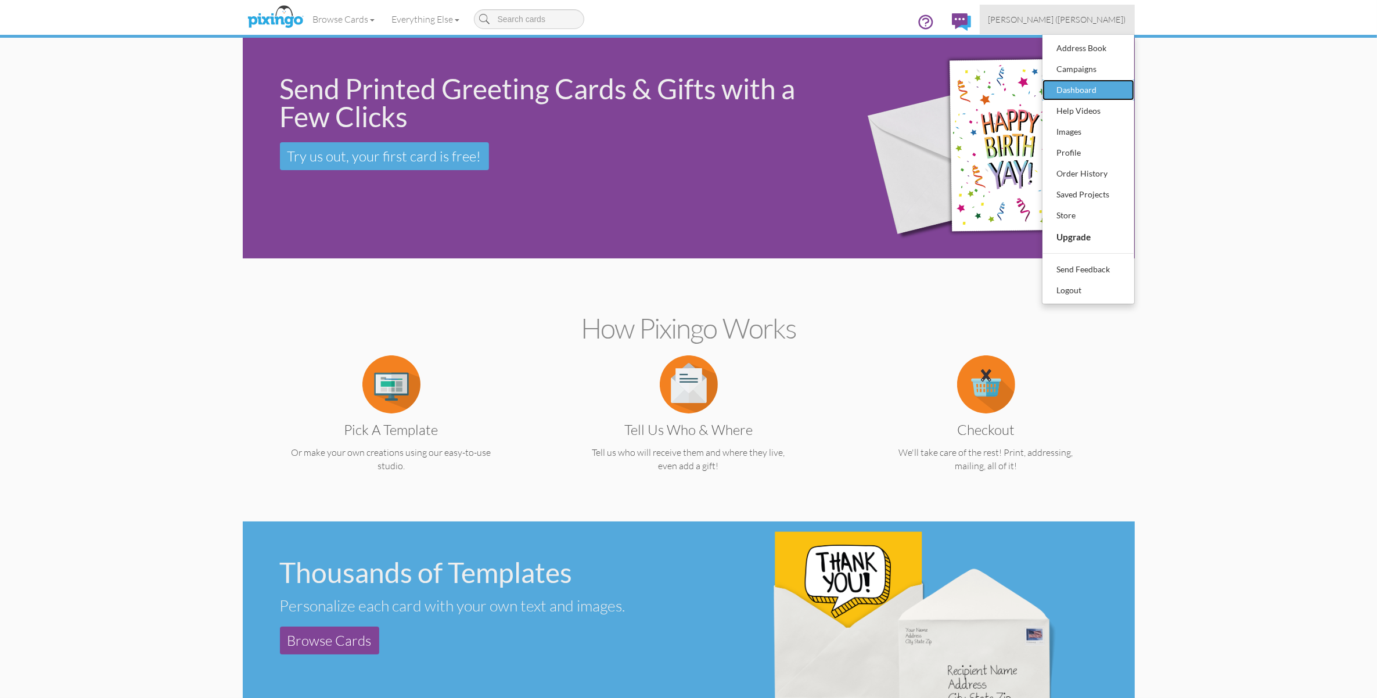
click at [1078, 91] on div "Dashboard" at bounding box center [1088, 89] width 69 height 17
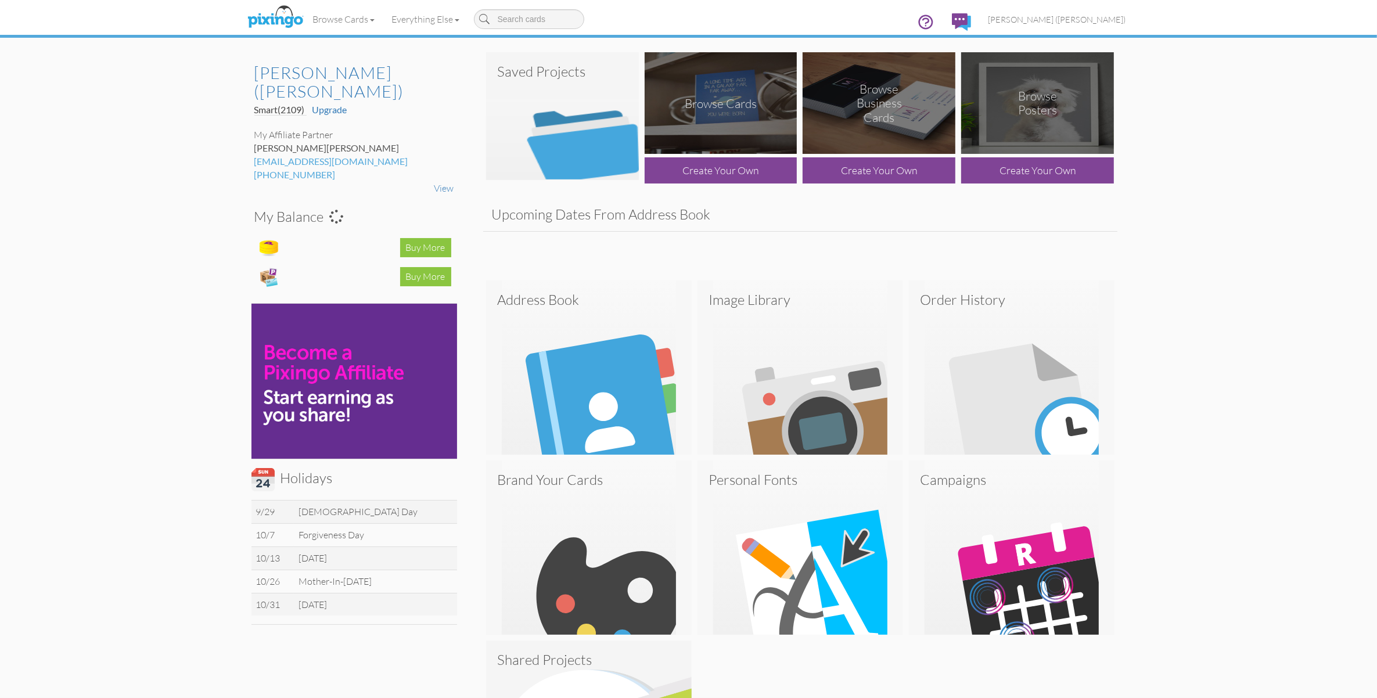
click at [686, 112] on img at bounding box center [721, 103] width 153 height 102
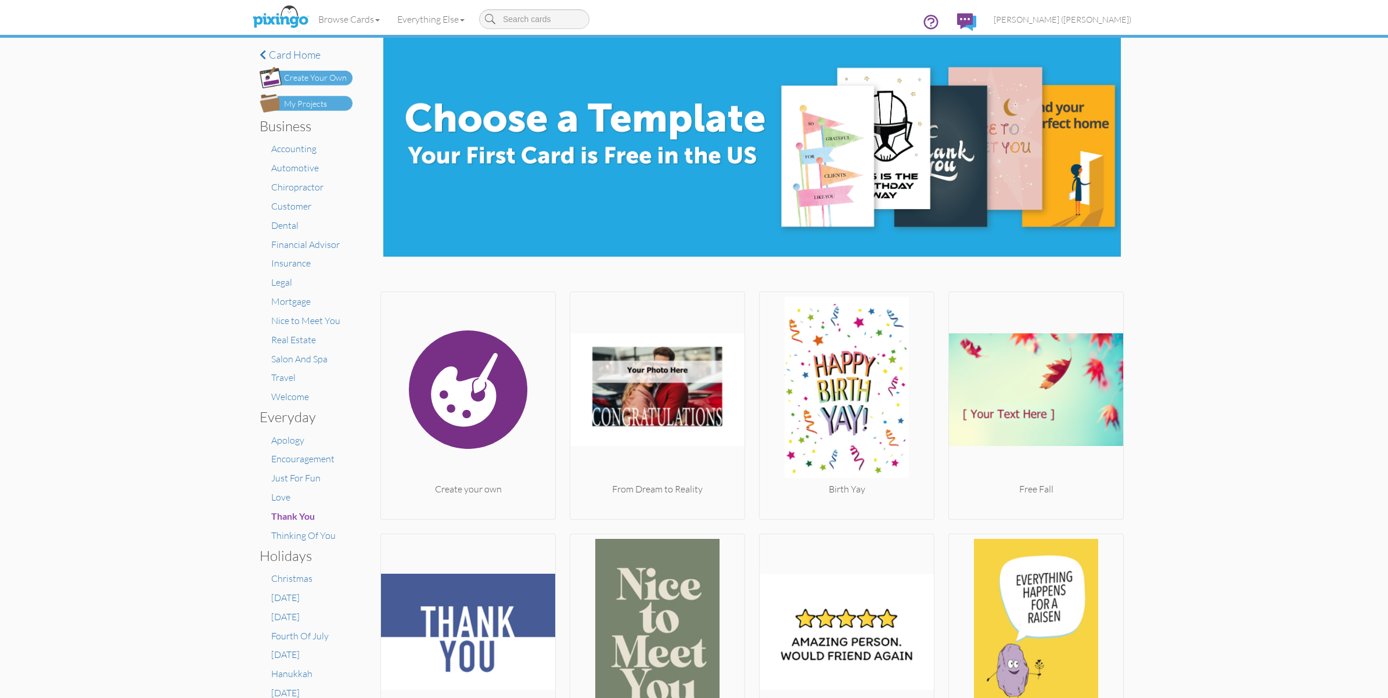
click at [318, 107] on div "My Projects" at bounding box center [305, 104] width 43 height 12
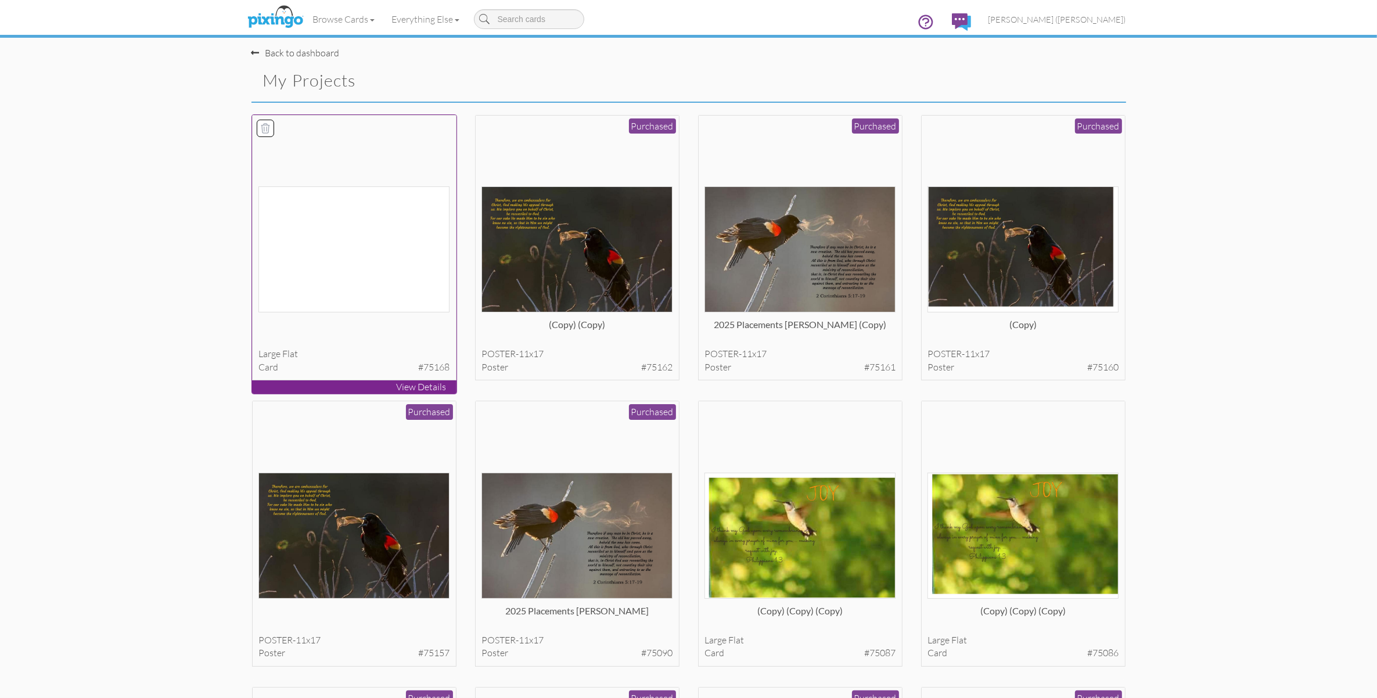
click at [373, 231] on img at bounding box center [353, 249] width 191 height 126
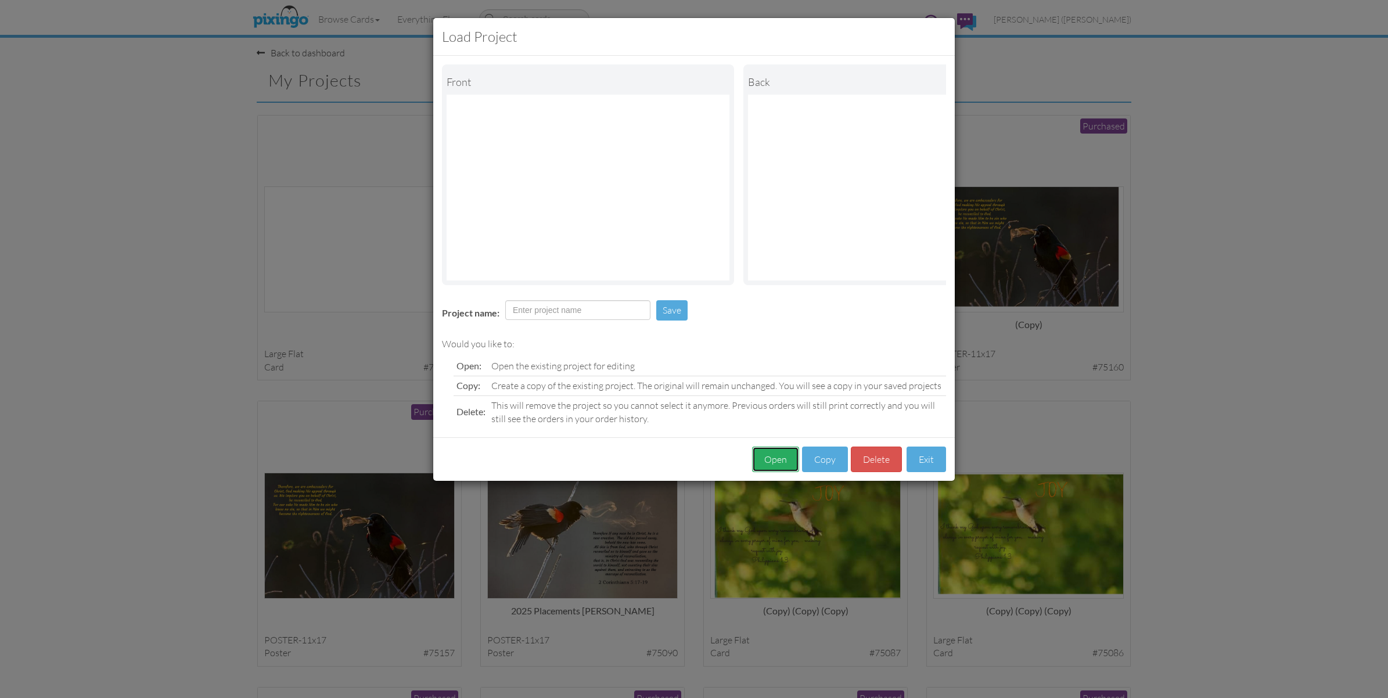
click at [768, 472] on button "Open" at bounding box center [775, 460] width 47 height 26
